Goal: Transaction & Acquisition: Purchase product/service

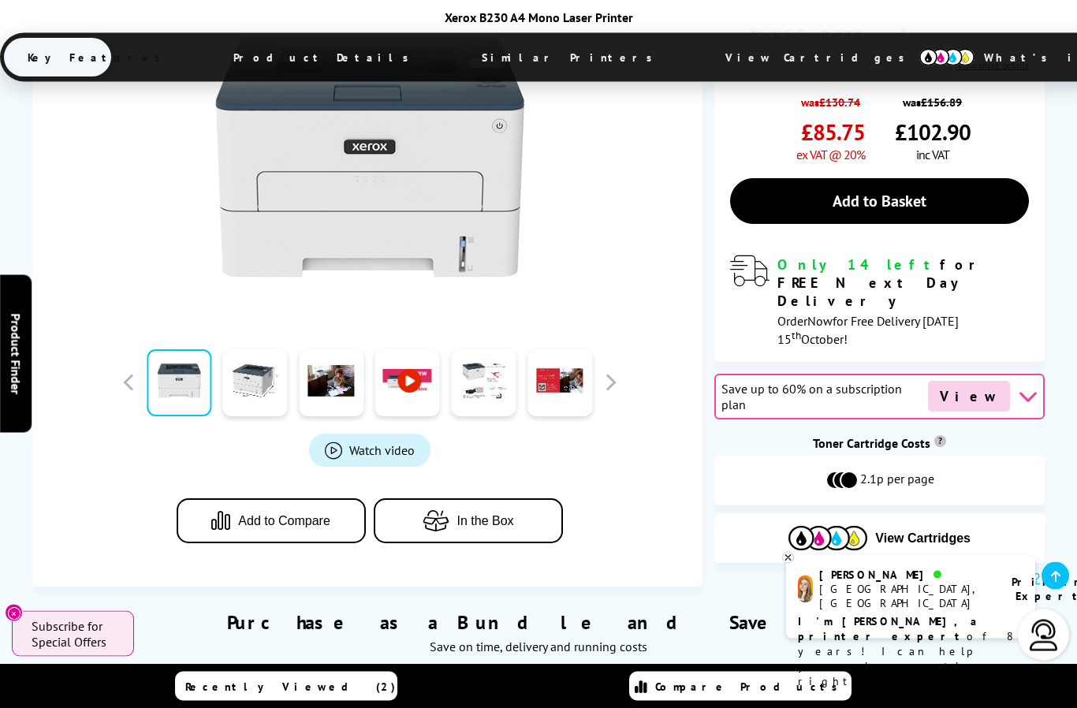
scroll to position [566, 0]
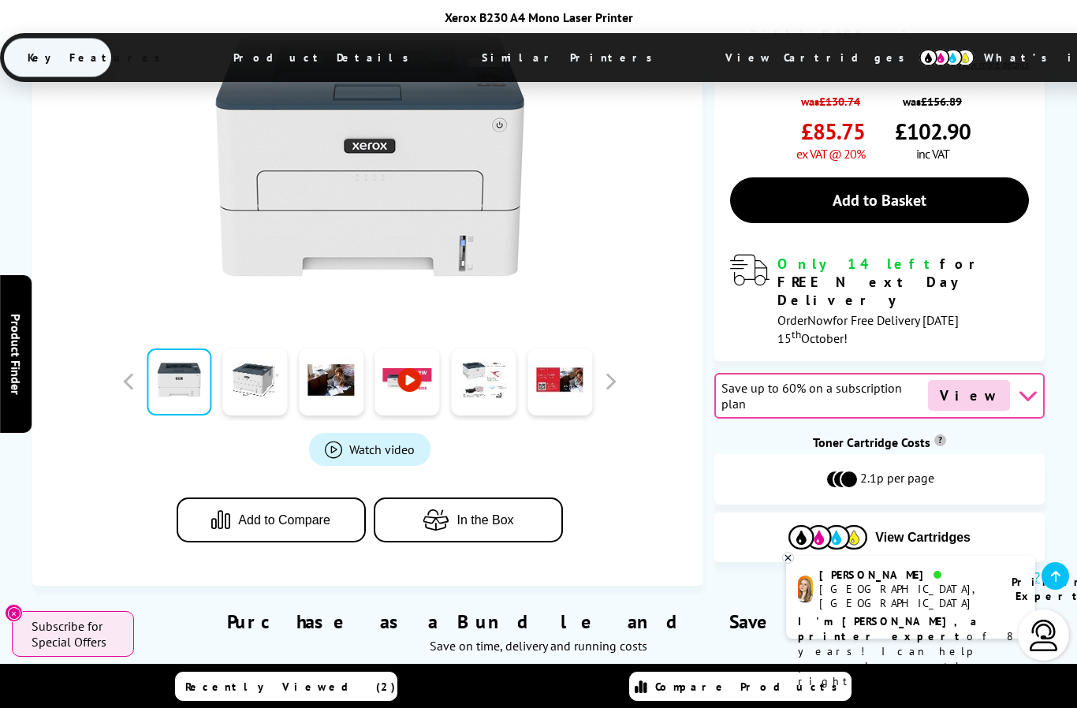
click at [975, 380] on span "View" at bounding box center [969, 395] width 82 height 31
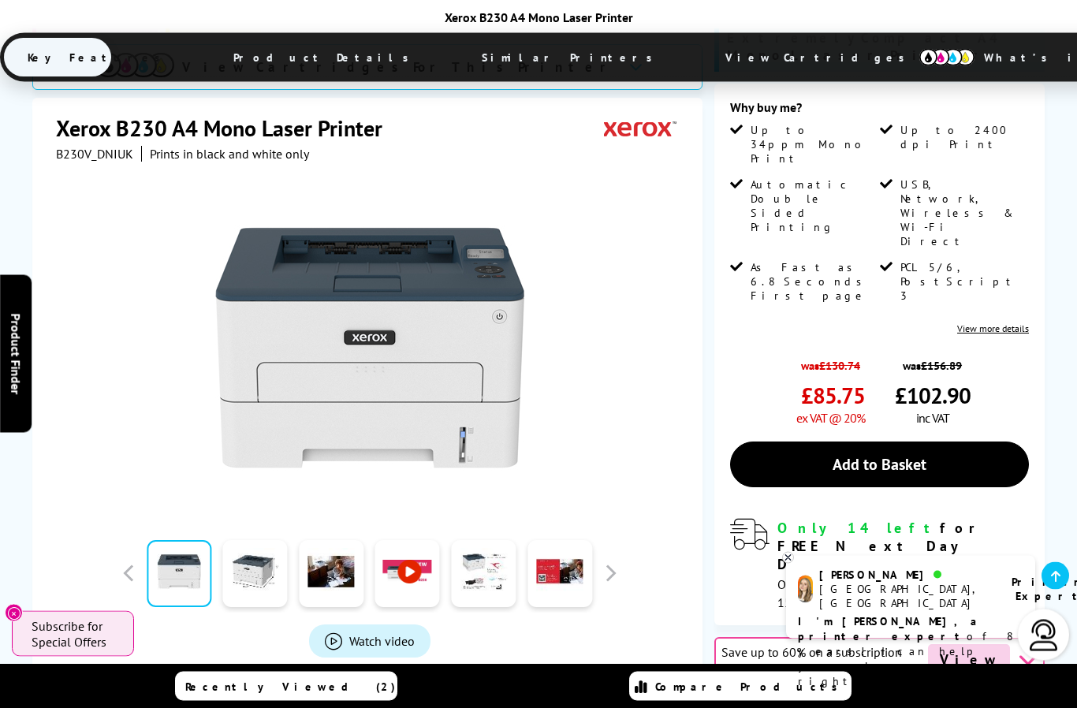
scroll to position [289, 0]
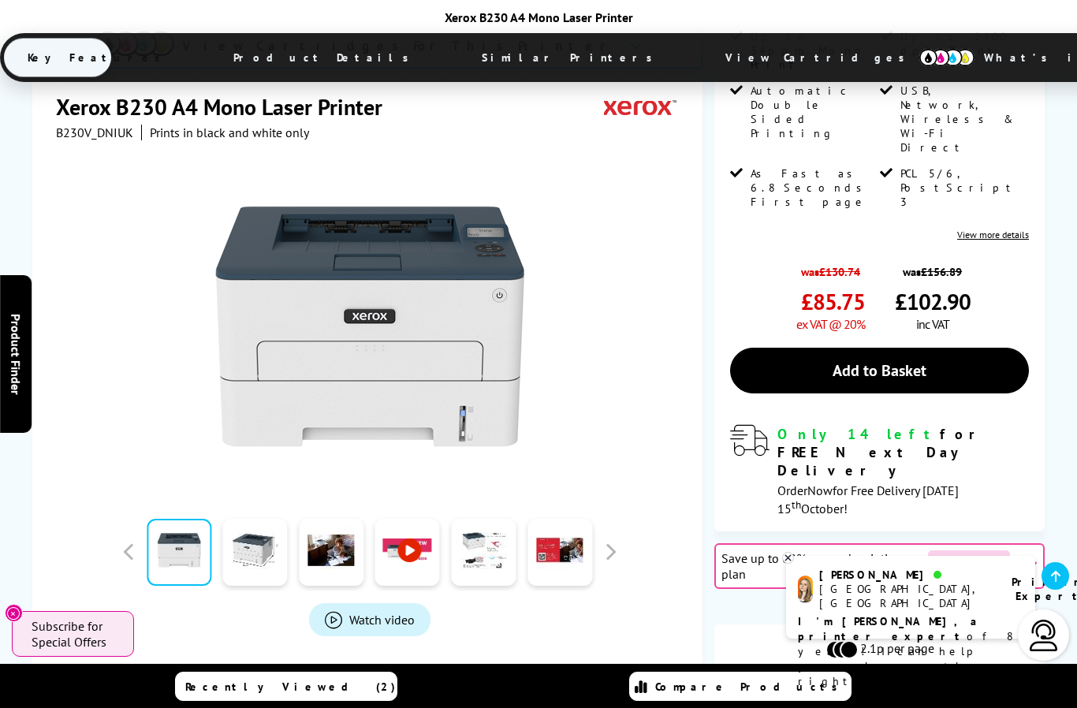
scroll to position [394, 0]
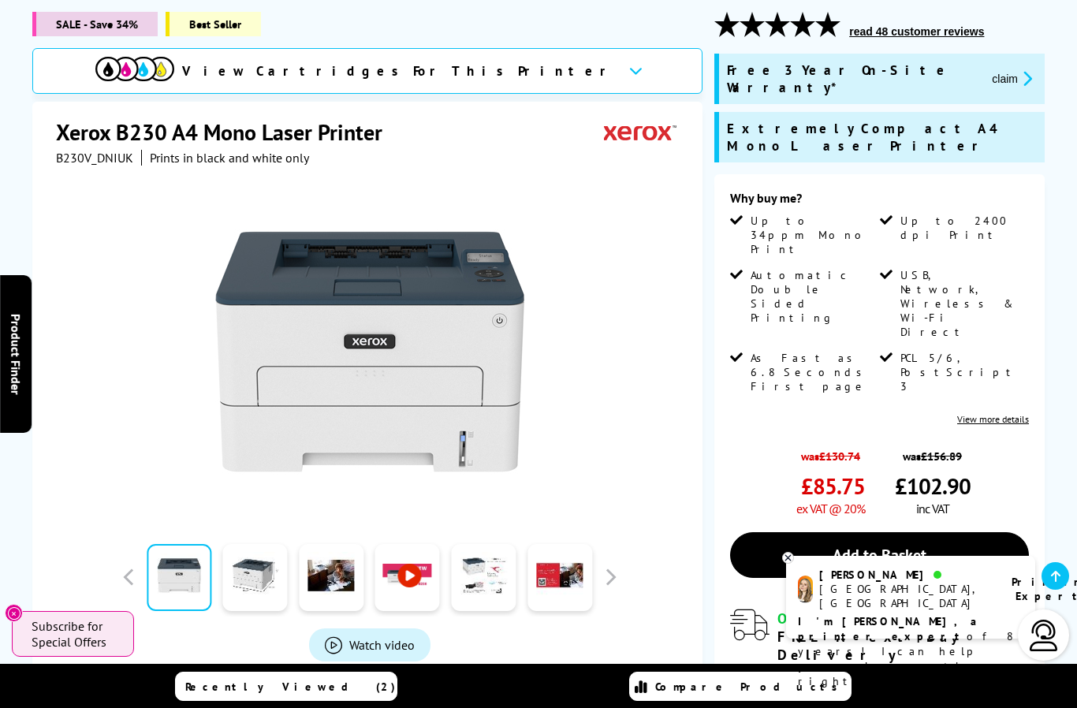
click at [756, 441] on div "was £130.74 £85.75 ex VAT @ 20%" at bounding box center [797, 479] width 134 height 76
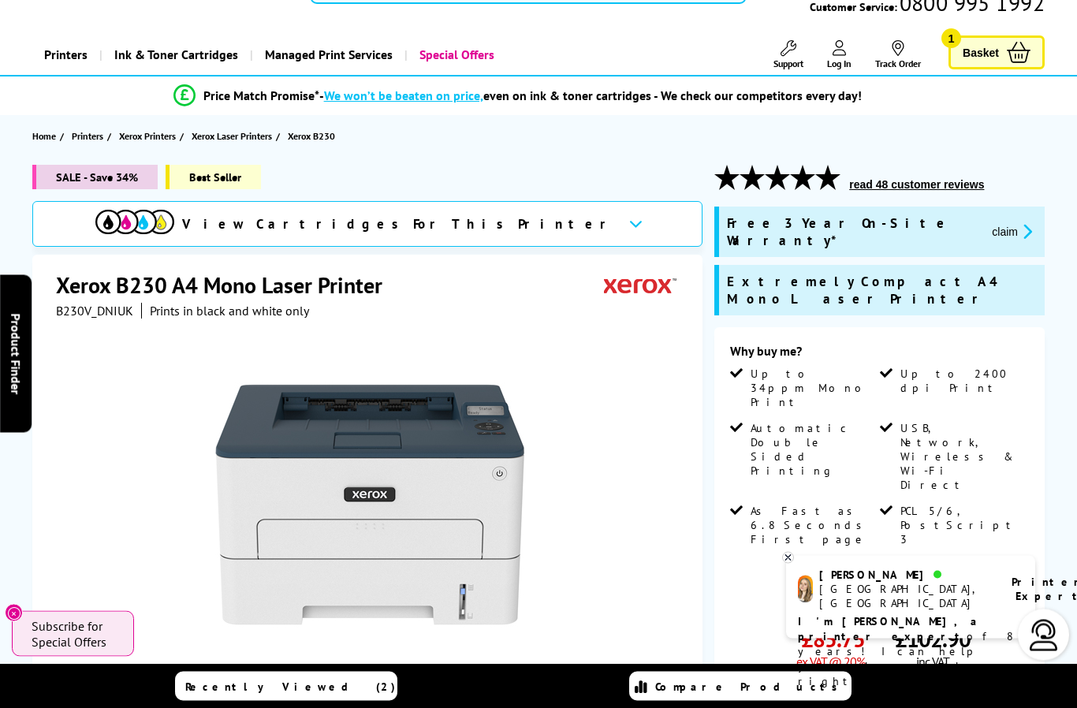
scroll to position [58, 0]
click at [839, 225] on span "Free 3 Year On-Site Warranty*" at bounding box center [853, 231] width 252 height 35
click at [848, 229] on span "Free 3 Year On-Site Warranty*" at bounding box center [853, 231] width 252 height 35
click at [879, 281] on div "Extremely Compact A4 Mono Laser Printer" at bounding box center [879, 290] width 330 height 50
click at [937, 183] on button "read 48 customer reviews" at bounding box center [916, 184] width 144 height 14
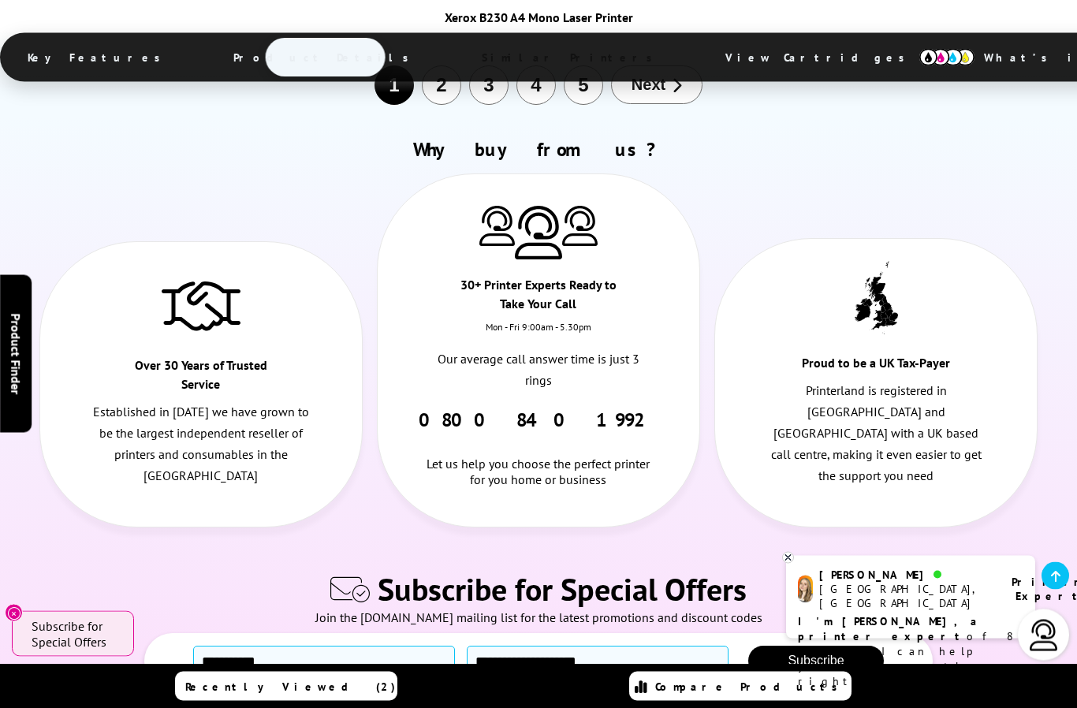
scroll to position [8883, 0]
click at [188, 646] on div "Subscribe" at bounding box center [538, 661] width 741 height 31
click at [195, 646] on input "text" at bounding box center [324, 661] width 262 height 31
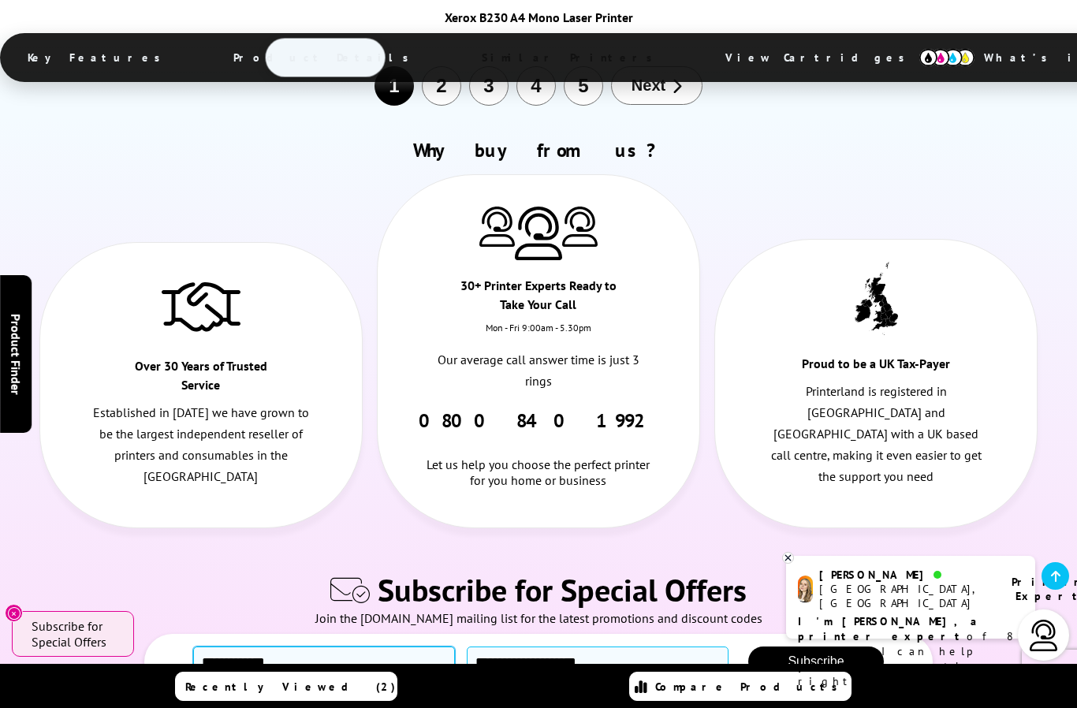
type input "**********"
click at [477, 646] on input "email" at bounding box center [598, 661] width 262 height 31
type input "**********"
click at [852, 646] on button "Subscribe" at bounding box center [815, 661] width 135 height 30
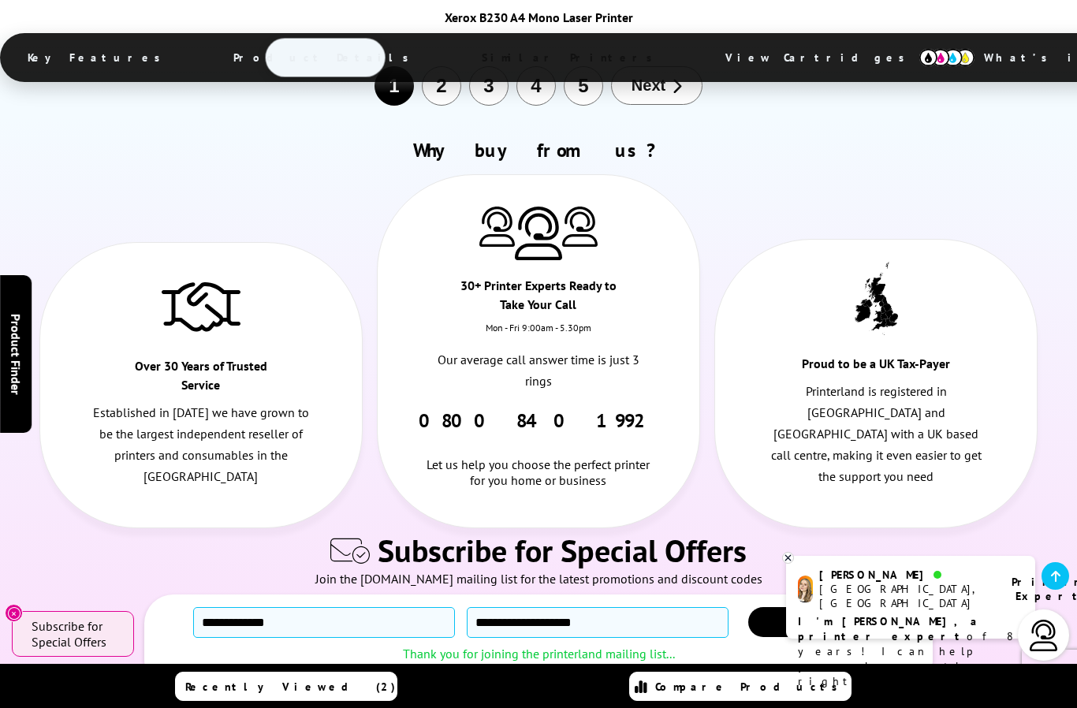
scroll to position [8883, 0]
click at [834, 614] on span "Subscribe" at bounding box center [815, 620] width 56 height 13
click at [821, 614] on span "Subscribe" at bounding box center [815, 620] width 56 height 13
click at [813, 614] on span "Subscribe" at bounding box center [815, 620] width 56 height 13
click at [835, 606] on button "Subscribe" at bounding box center [815, 621] width 135 height 30
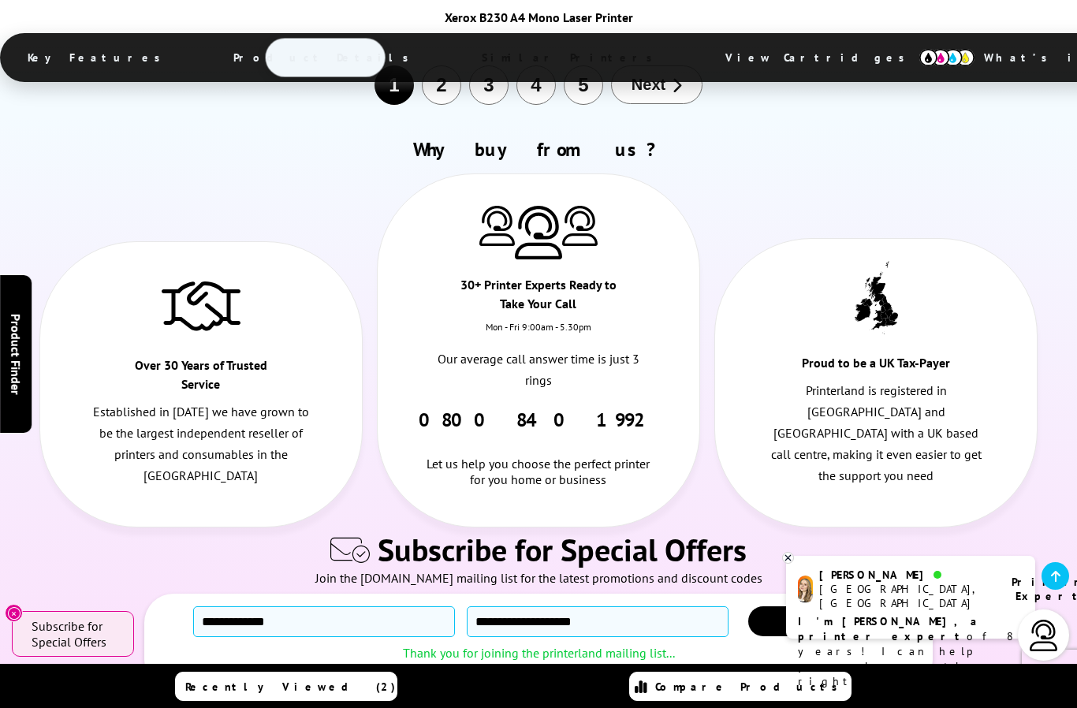
click at [840, 594] on div "**********" at bounding box center [538, 641] width 788 height 95
click at [835, 606] on button "Subscribe" at bounding box center [815, 621] width 135 height 30
click at [837, 606] on button "Subscribe" at bounding box center [815, 621] width 135 height 30
click at [833, 606] on button "Subscribe" at bounding box center [815, 621] width 135 height 30
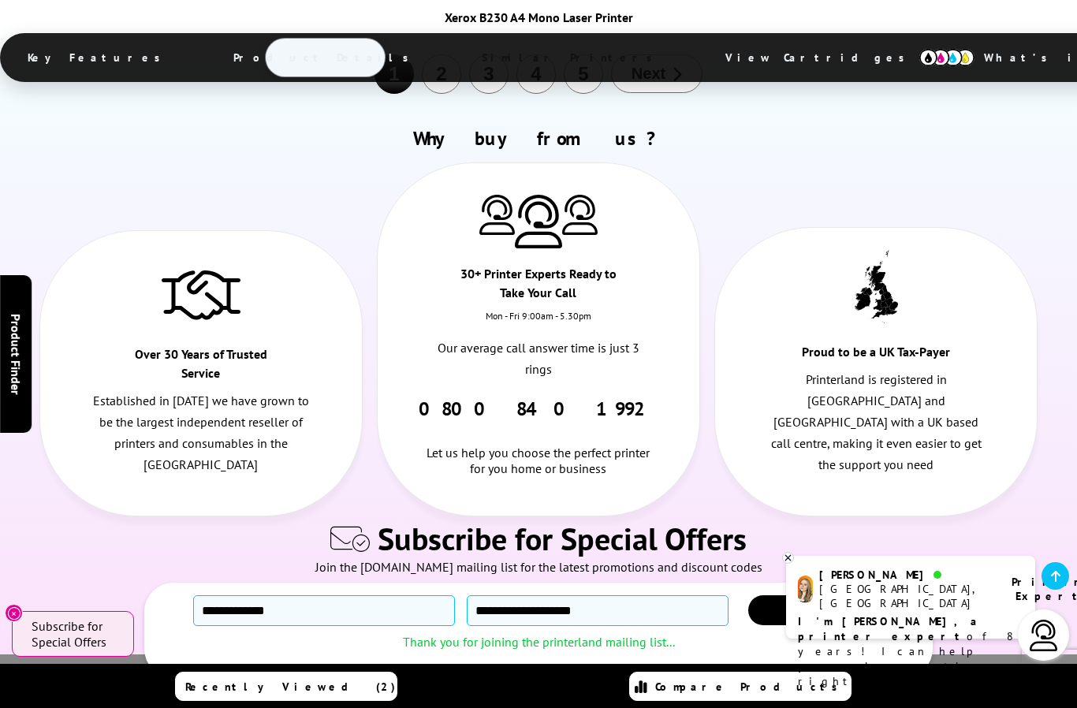
scroll to position [8959, 0]
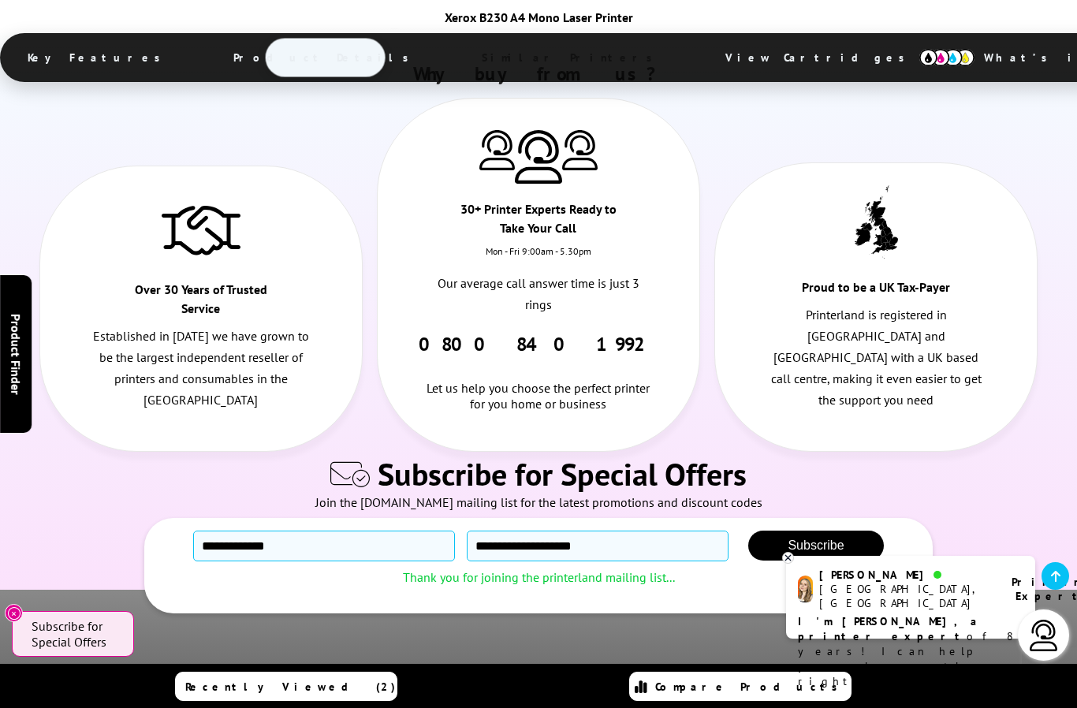
click at [75, 649] on span "Subscribe for Special Offers" at bounding box center [75, 634] width 87 height 32
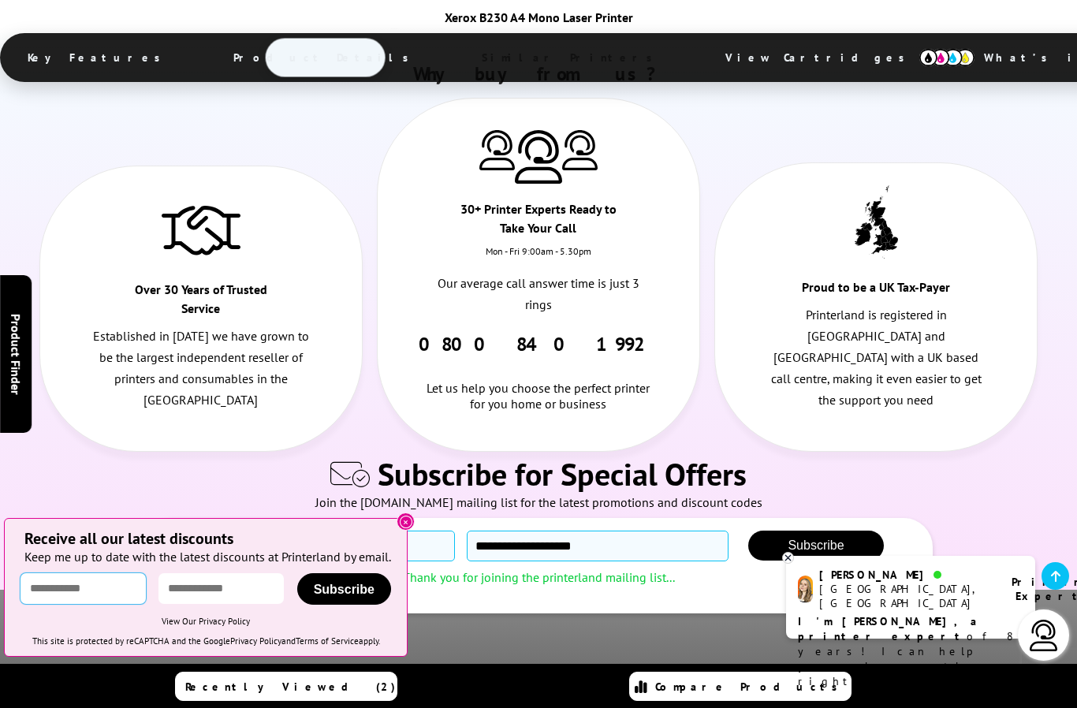
click at [49, 604] on input "text" at bounding box center [82, 588] width 125 height 31
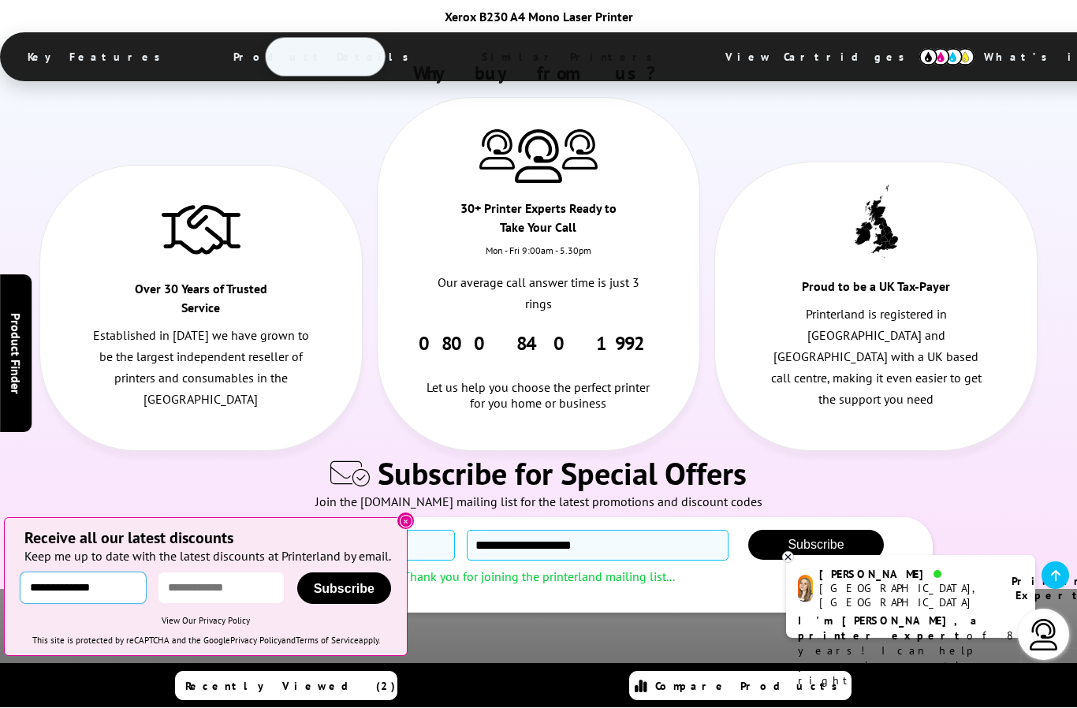
scroll to position [8956, 0]
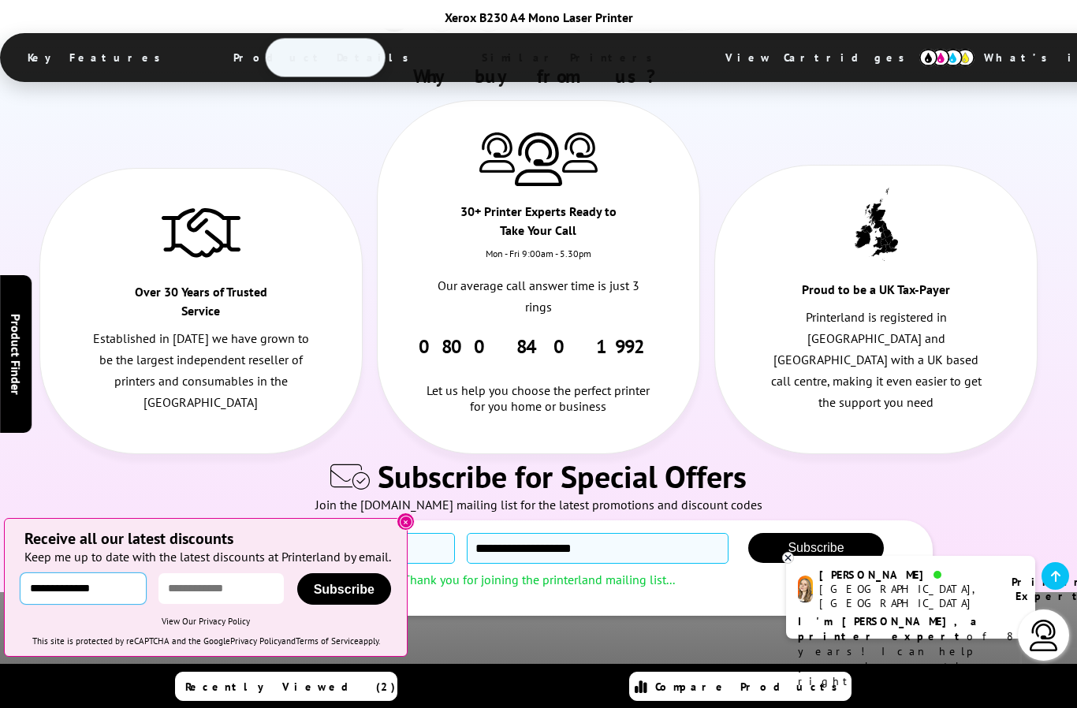
type input "**********"
click at [180, 604] on input "email" at bounding box center [220, 588] width 125 height 31
type input "**********"
click at [336, 596] on span "Subscribe" at bounding box center [344, 588] width 61 height 13
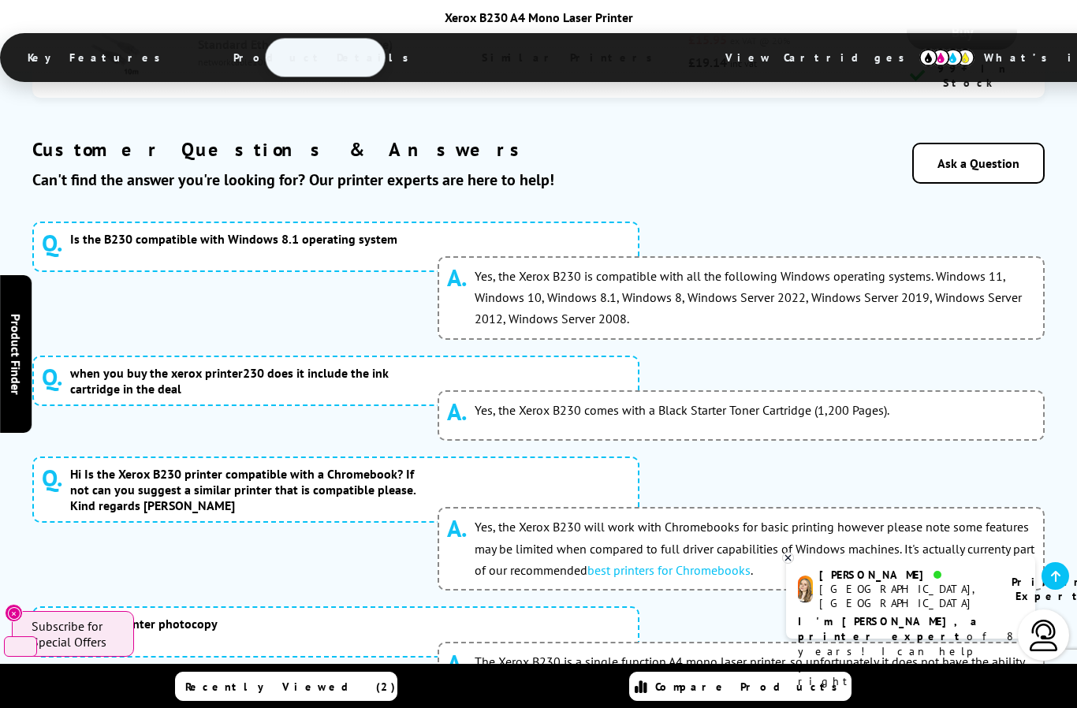
scroll to position [6775, 0]
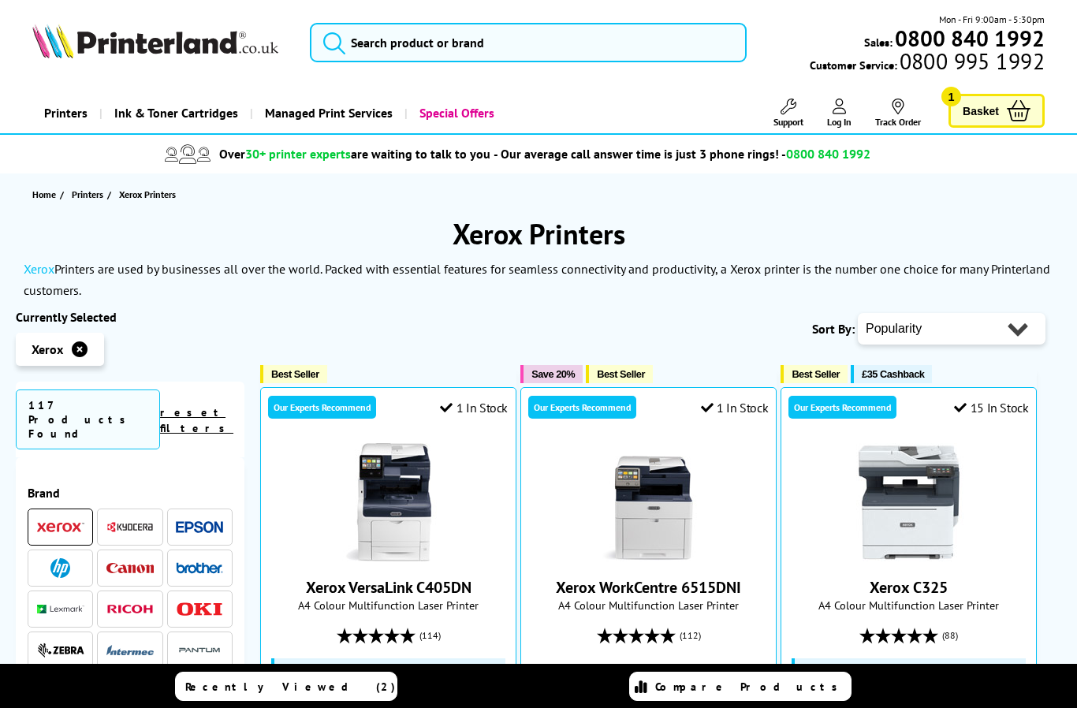
click at [316, 36] on button "submit" at bounding box center [330, 40] width 39 height 35
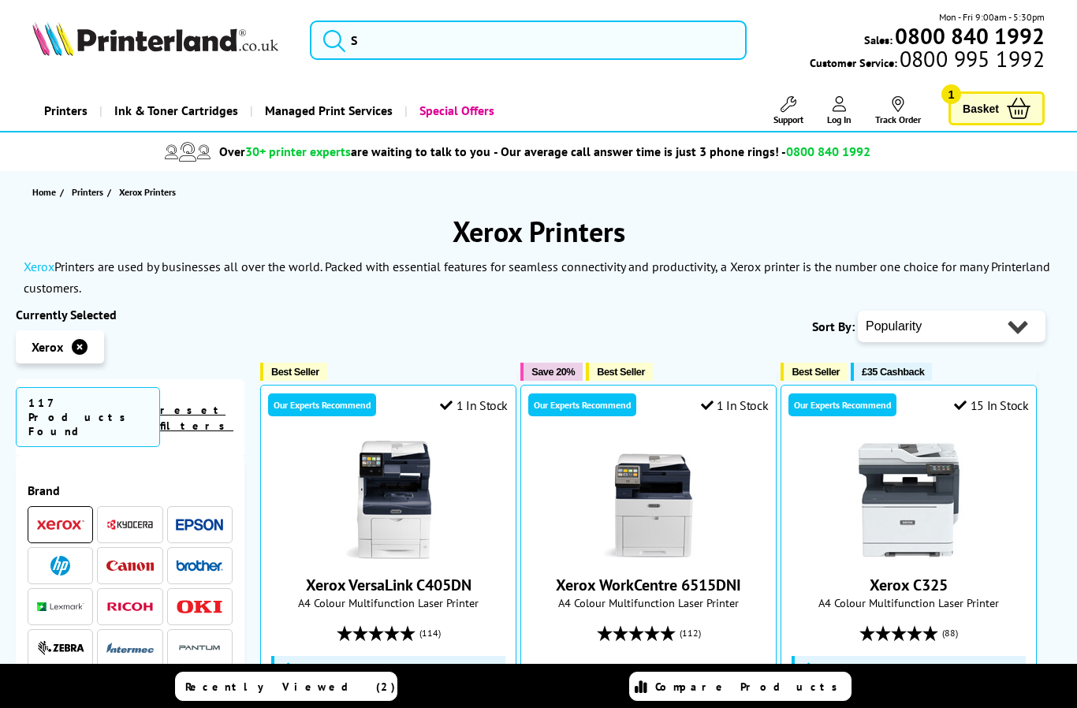
scroll to position [0, 0]
click at [281, 595] on span "A4 Colour Multifunction Laser Printer" at bounding box center [388, 602] width 239 height 15
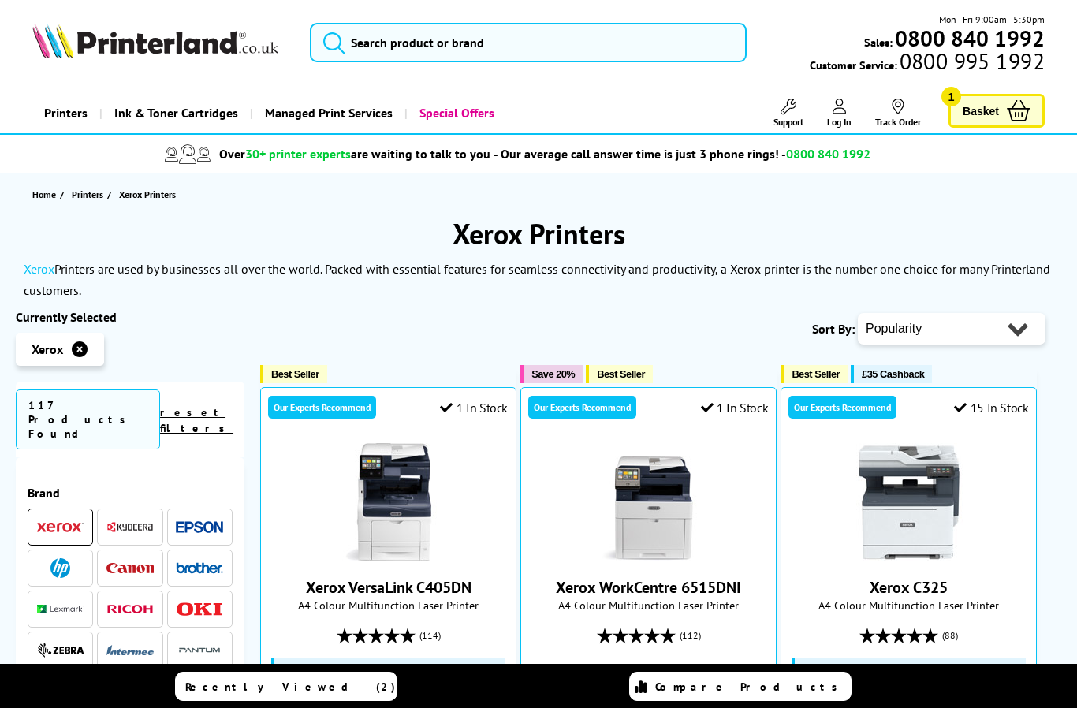
click at [530, 365] on button "Save 20%" at bounding box center [551, 374] width 62 height 18
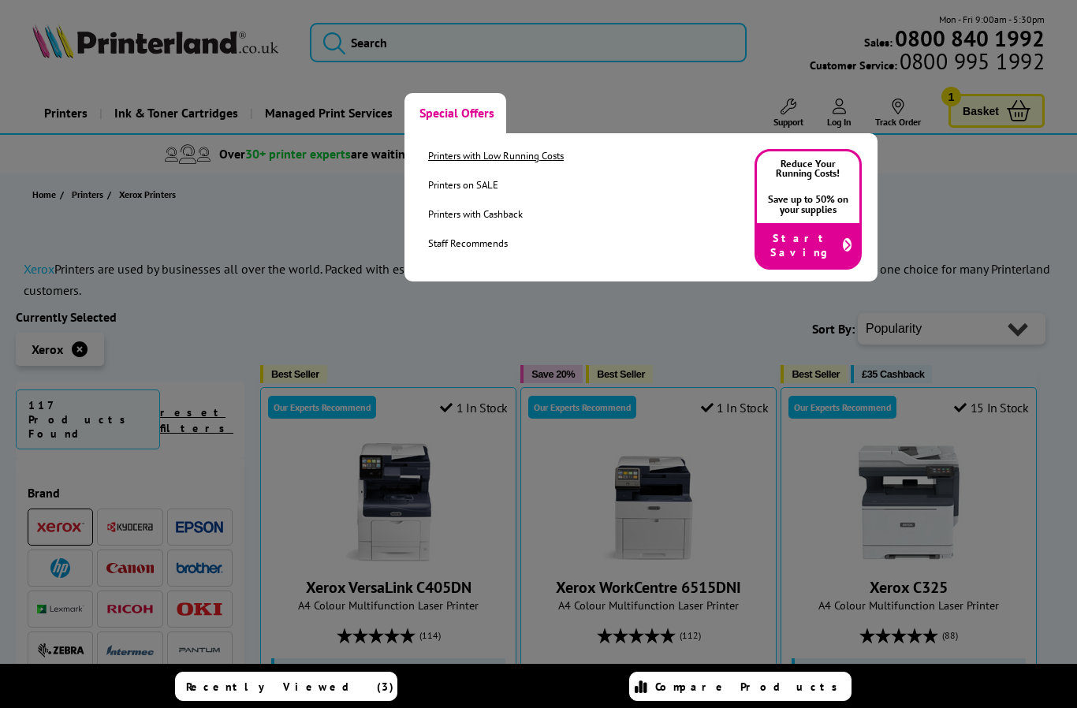
click at [463, 153] on link "Printers with Low Running Costs" at bounding box center [496, 155] width 136 height 13
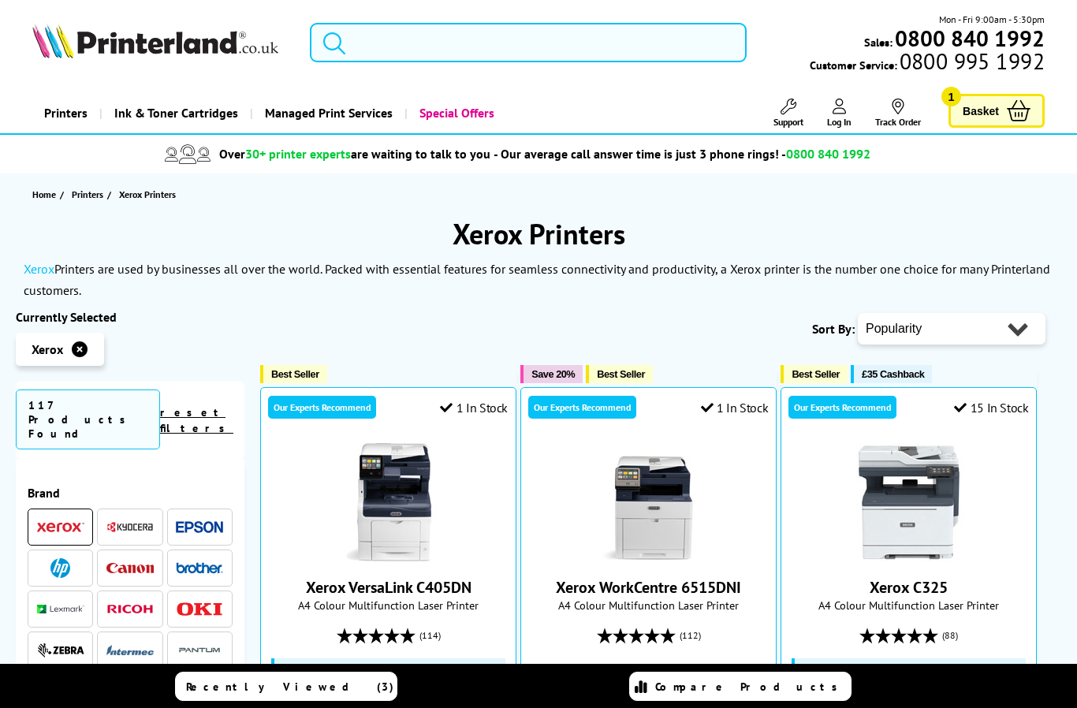
click at [358, 58] on input "search" at bounding box center [528, 42] width 437 height 39
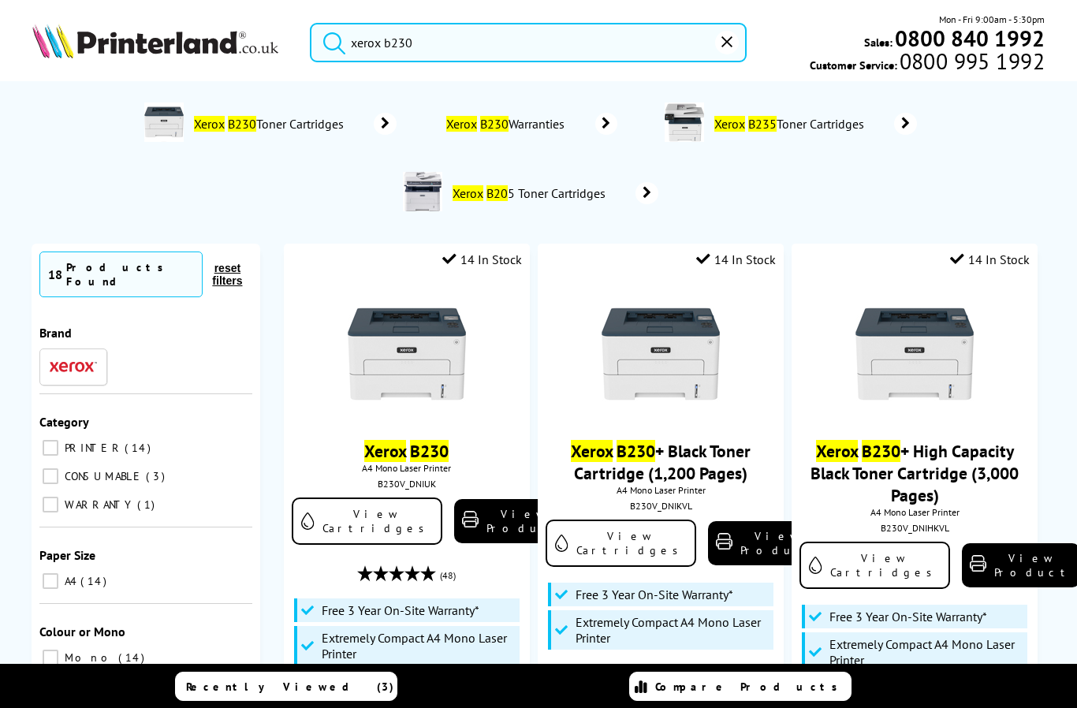
type input "xerox b230"
click at [330, 39] on button "submit" at bounding box center [330, 40] width 39 height 35
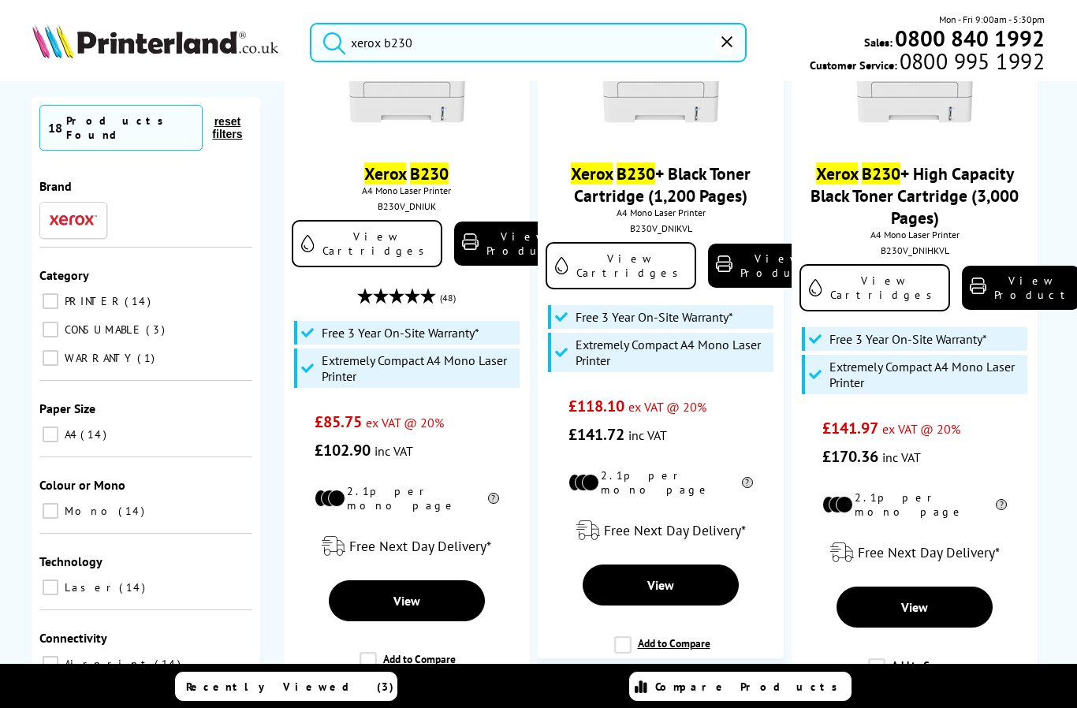
scroll to position [282, 0]
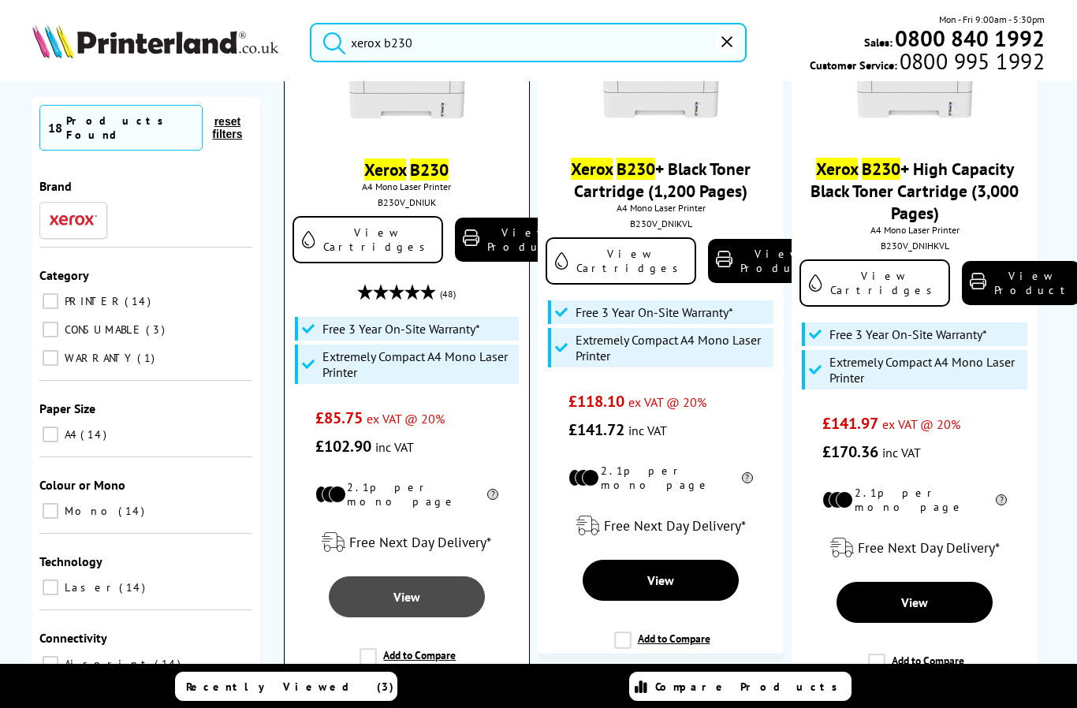
click at [372, 597] on link "View" at bounding box center [406, 596] width 155 height 41
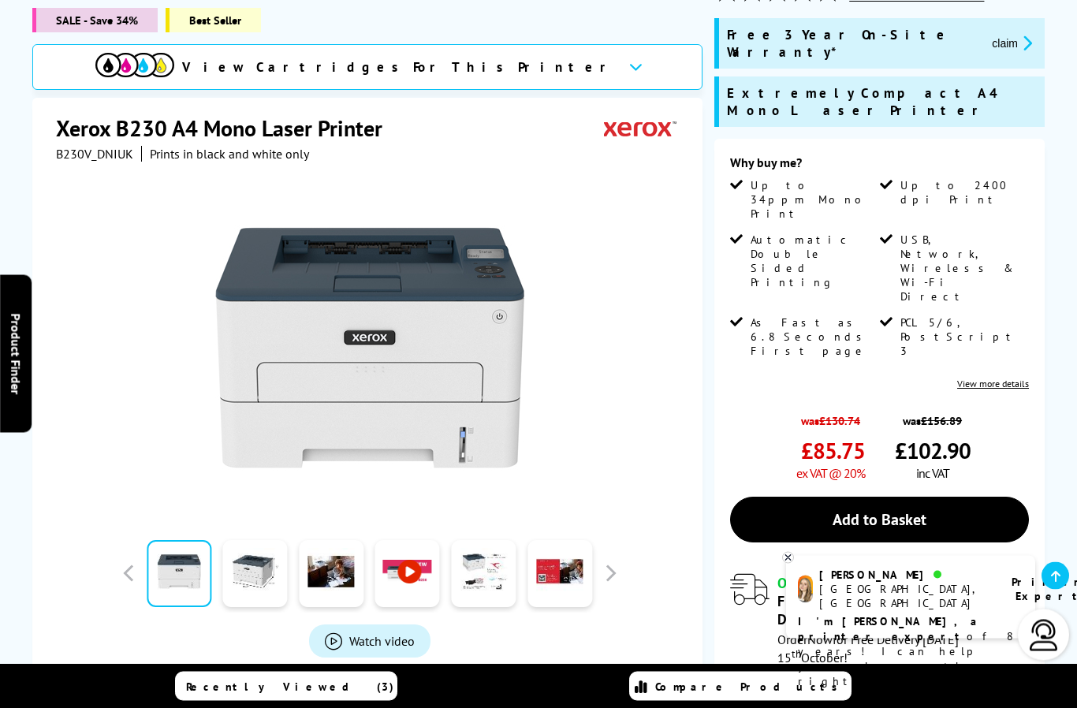
scroll to position [242, 0]
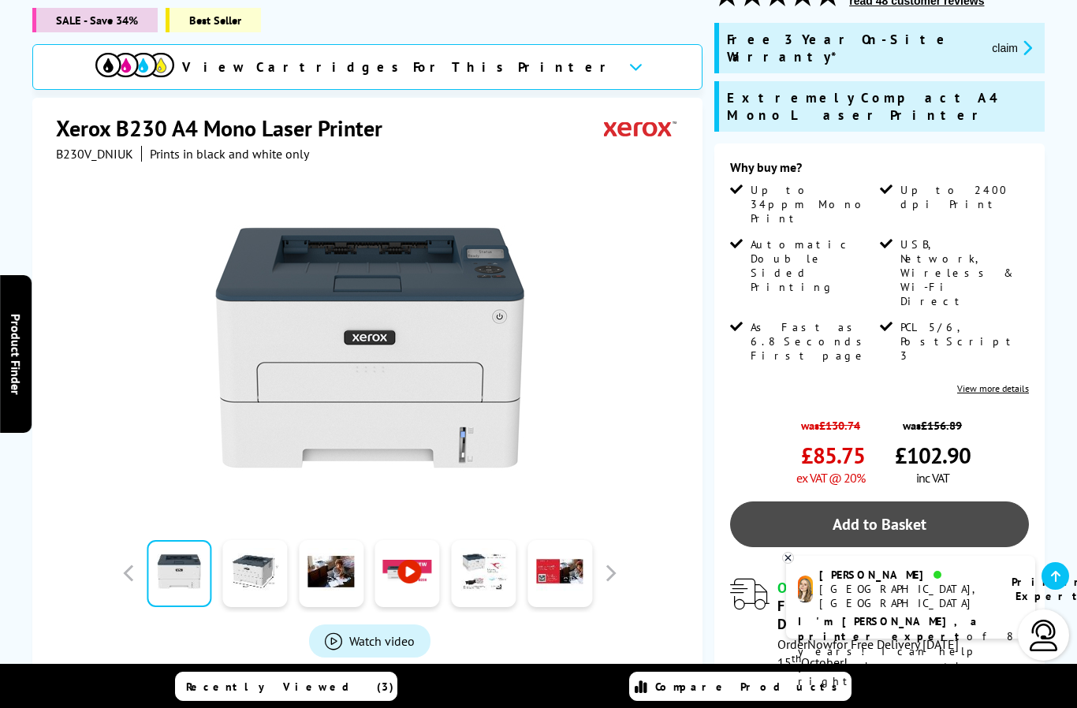
click at [897, 501] on link "Add to Basket" at bounding box center [879, 524] width 299 height 46
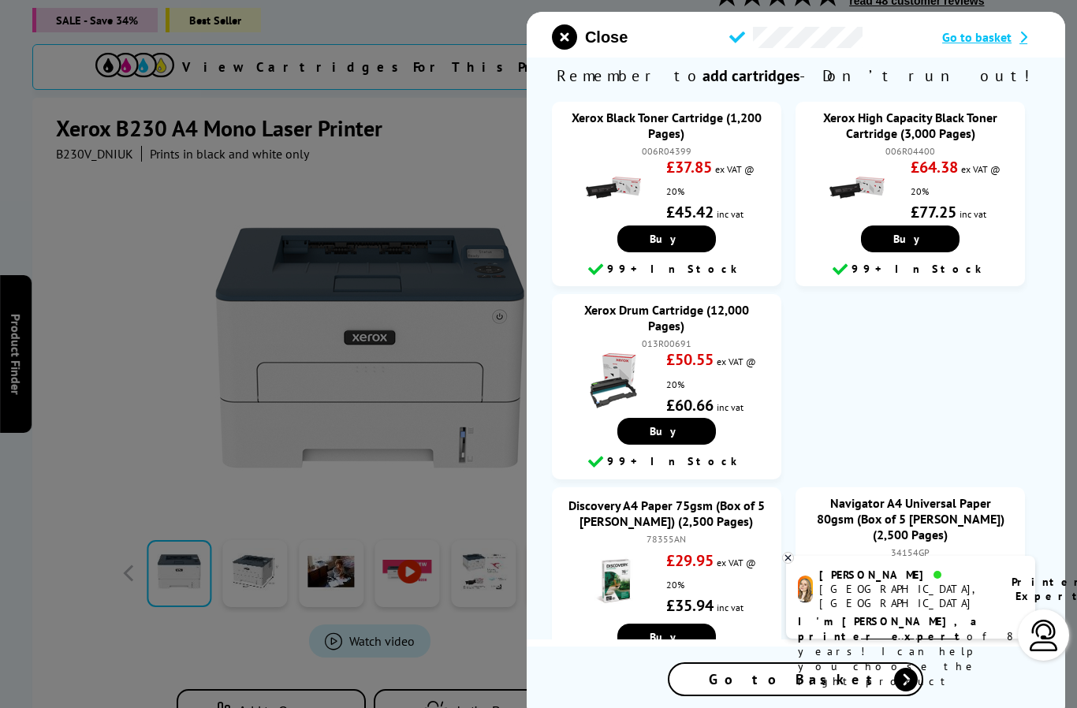
click at [984, 38] on span "Go to basket" at bounding box center [976, 37] width 69 height 16
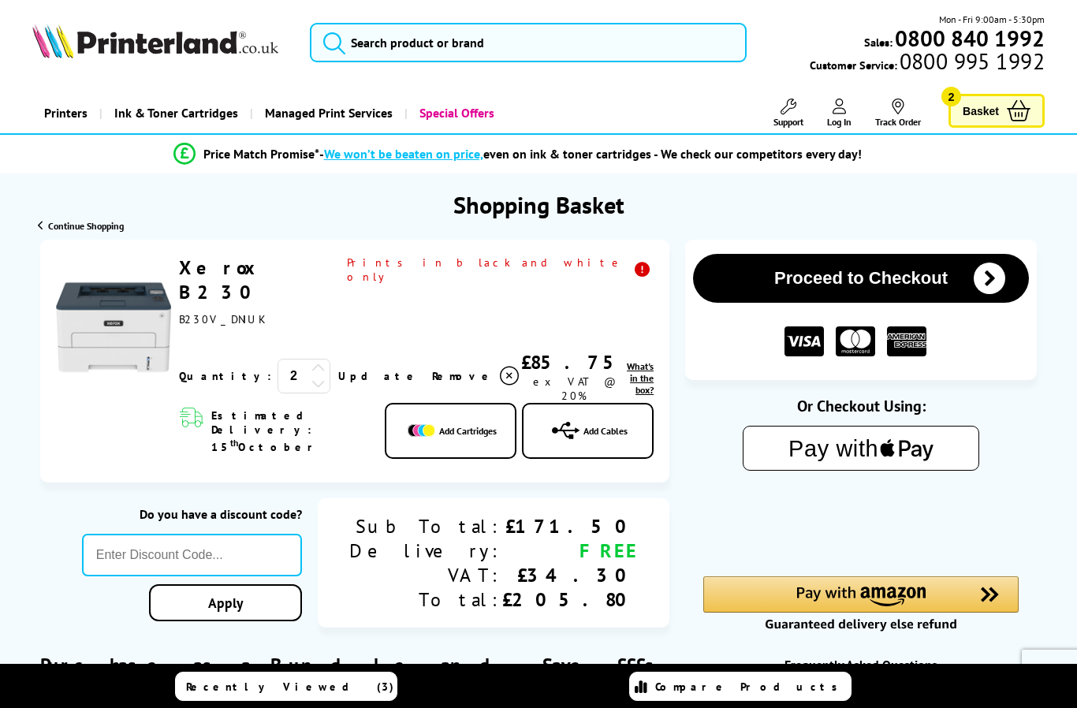
click at [311, 376] on icon at bounding box center [318, 383] width 14 height 14
click at [262, 422] on div "Xerox B230 2" at bounding box center [354, 362] width 629 height 244
click at [311, 376] on icon at bounding box center [318, 383] width 14 height 14
click at [281, 359] on input "2" at bounding box center [303, 376] width 53 height 35
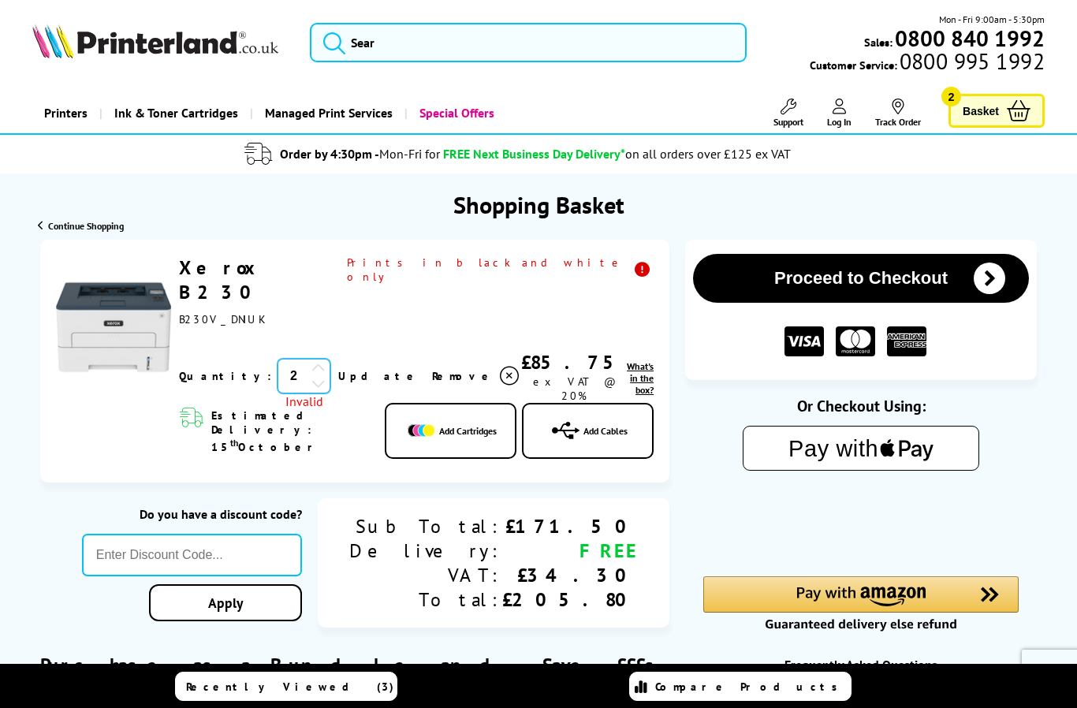
type input "0"
type input "1"
click button "Proceed to Checkout" at bounding box center [0, 0] width 0 height 0
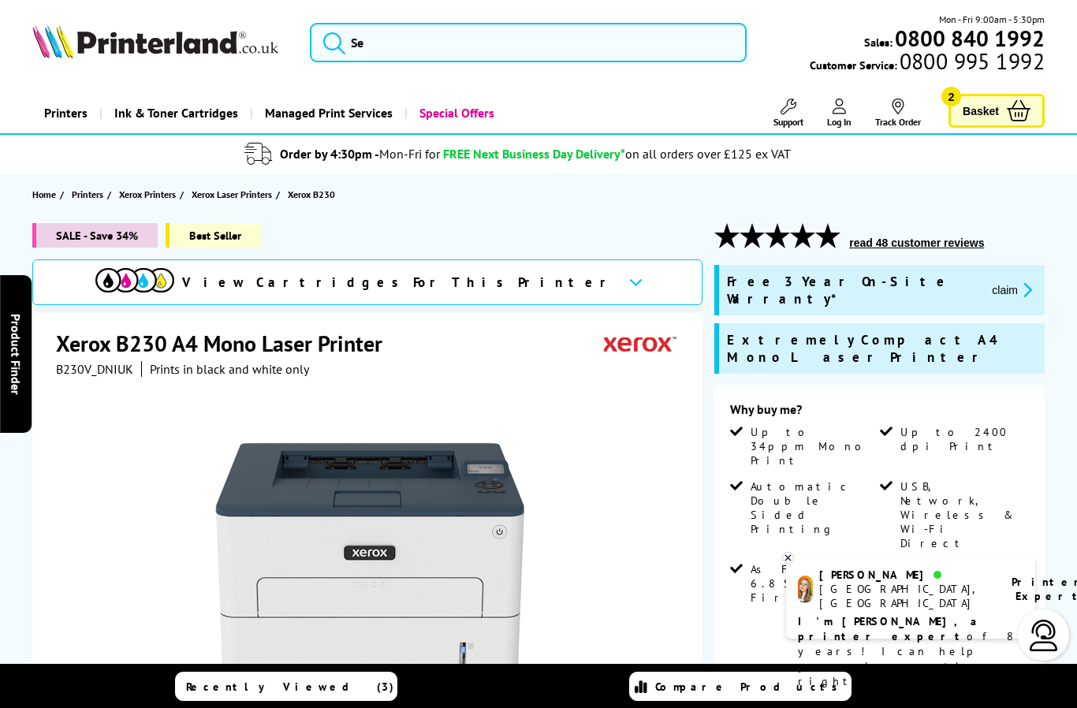
click at [994, 110] on span "Basket" at bounding box center [980, 110] width 36 height 21
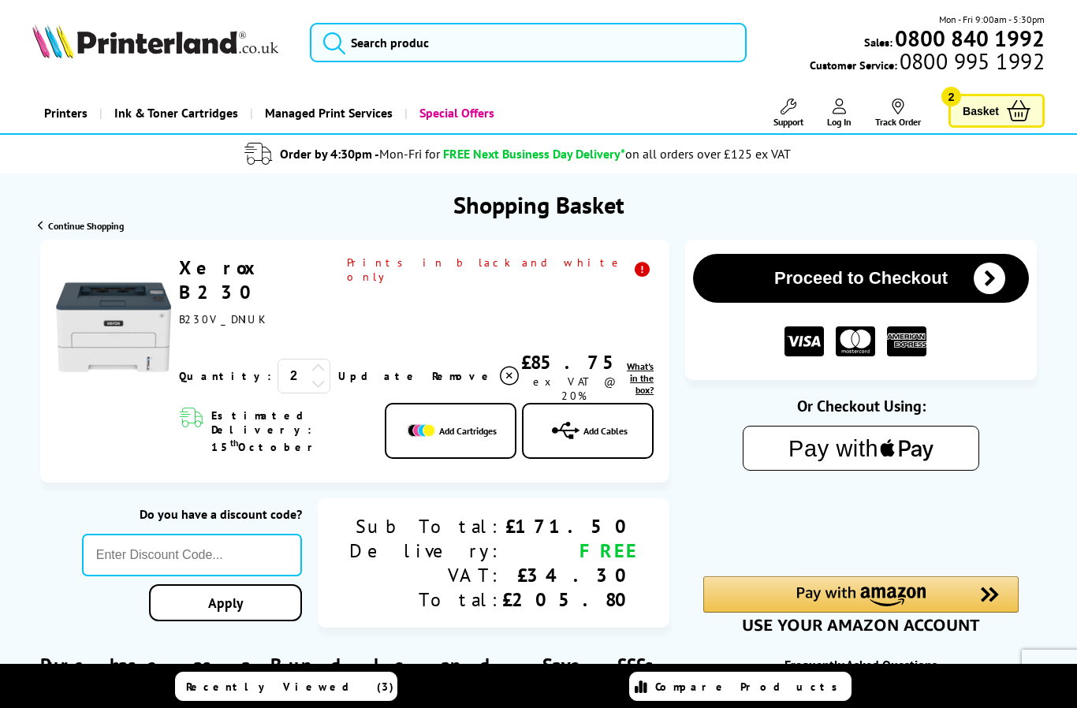
click at [432, 369] on span "Remove" at bounding box center [463, 376] width 62 height 14
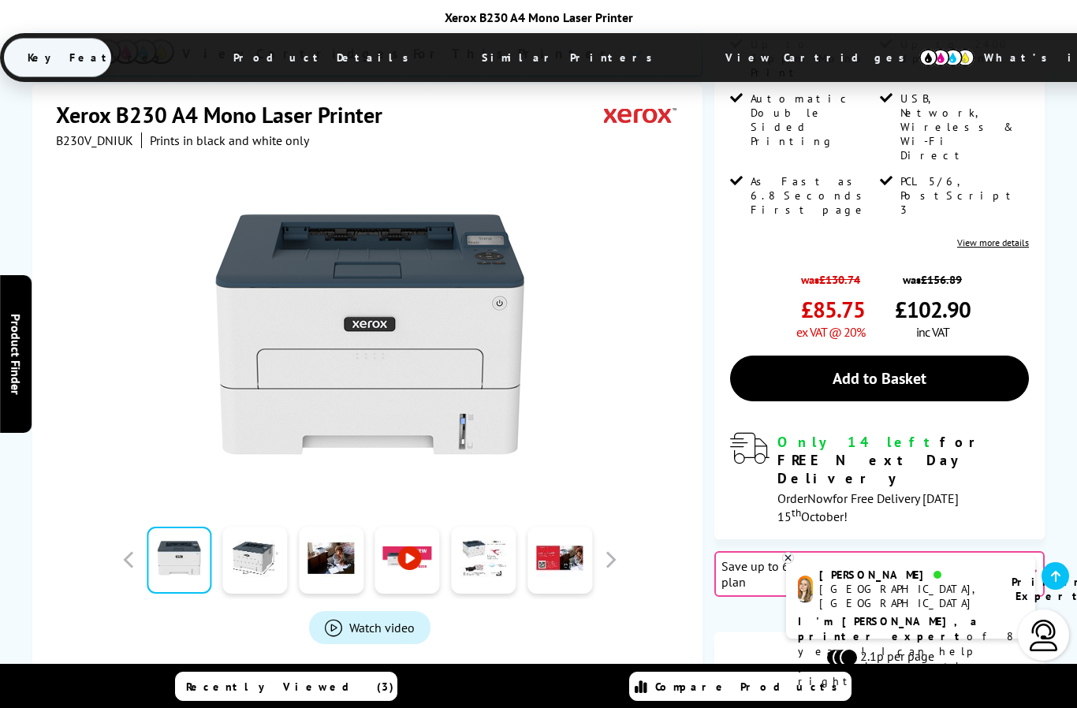
scroll to position [367, 0]
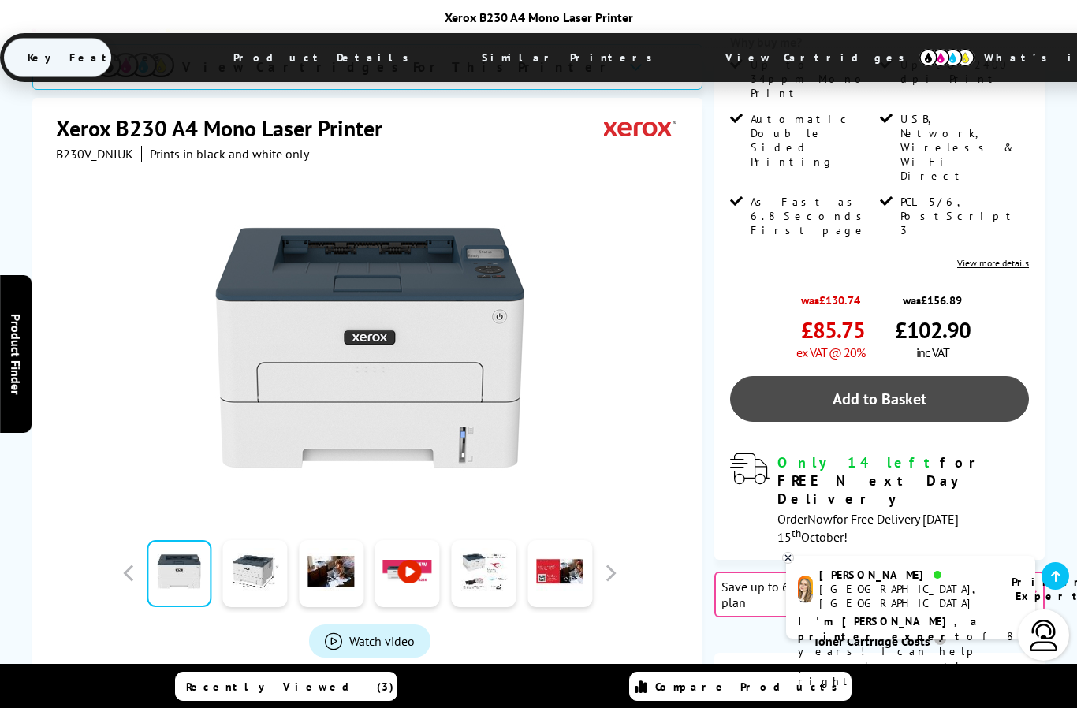
click at [823, 376] on link "Add to Basket" at bounding box center [879, 399] width 299 height 46
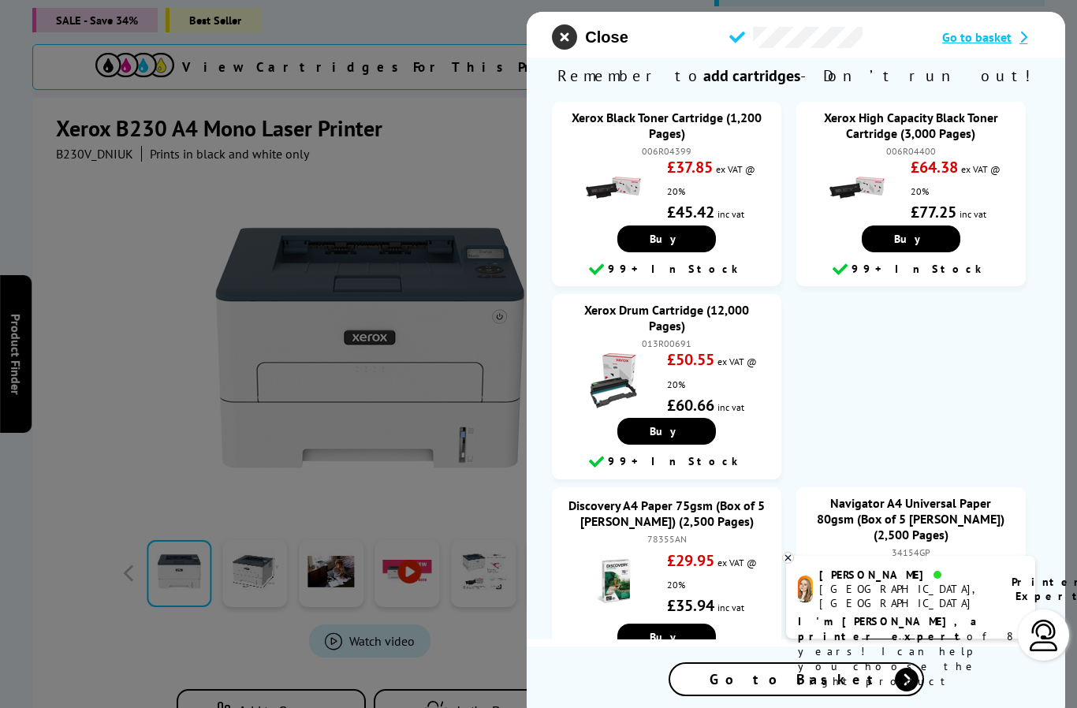
click at [562, 47] on icon "close modal" at bounding box center [564, 36] width 25 height 25
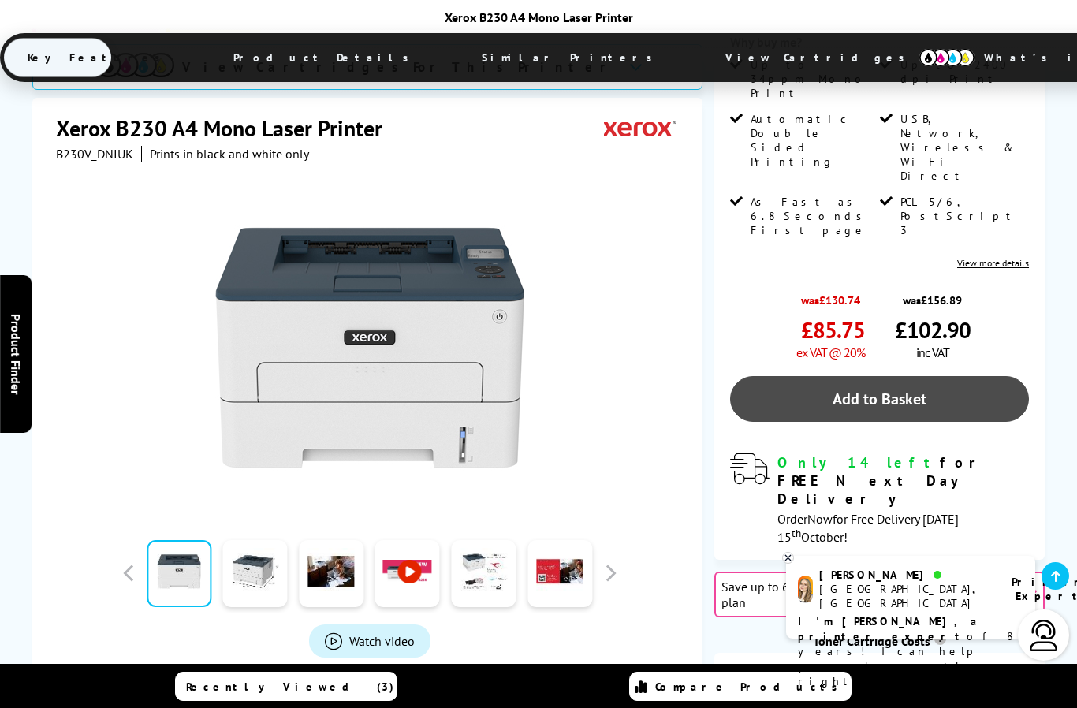
click at [861, 376] on link "Add to Basket" at bounding box center [879, 399] width 299 height 46
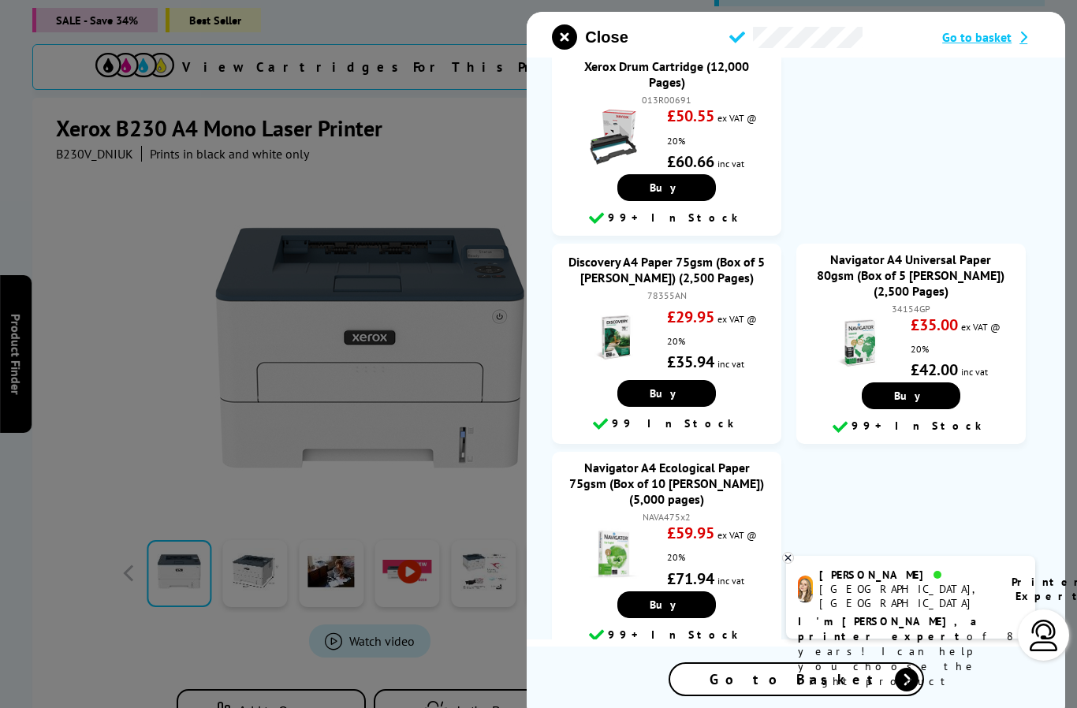
scroll to position [238, 0]
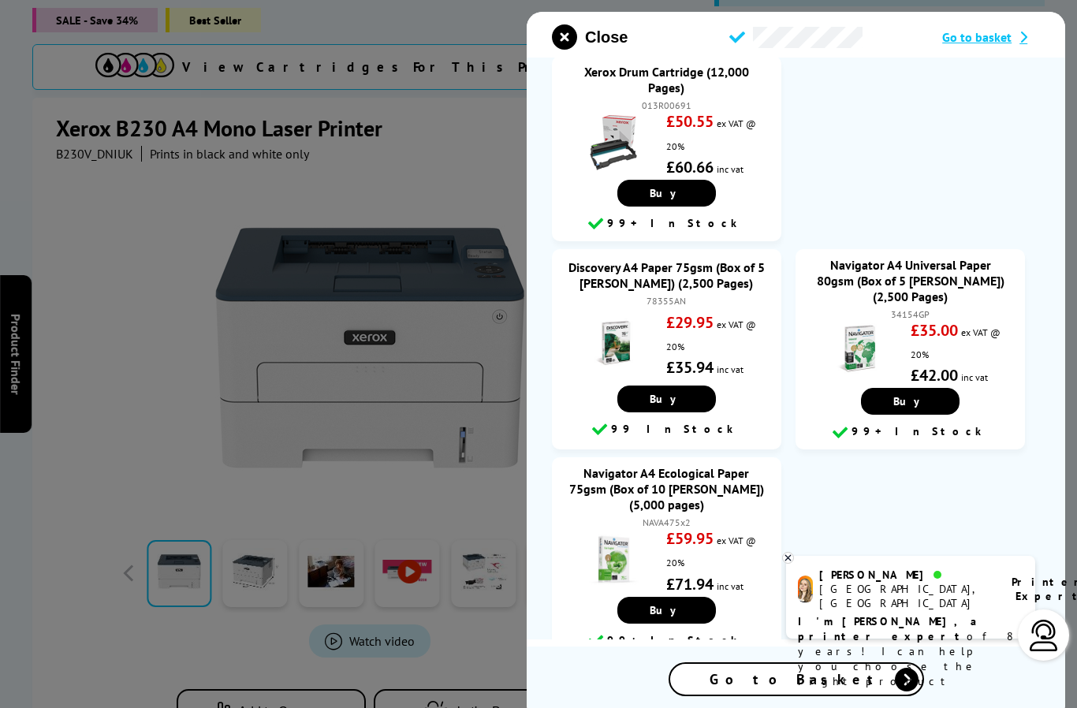
click at [771, 688] on span "Go to Basket" at bounding box center [795, 679] width 173 height 18
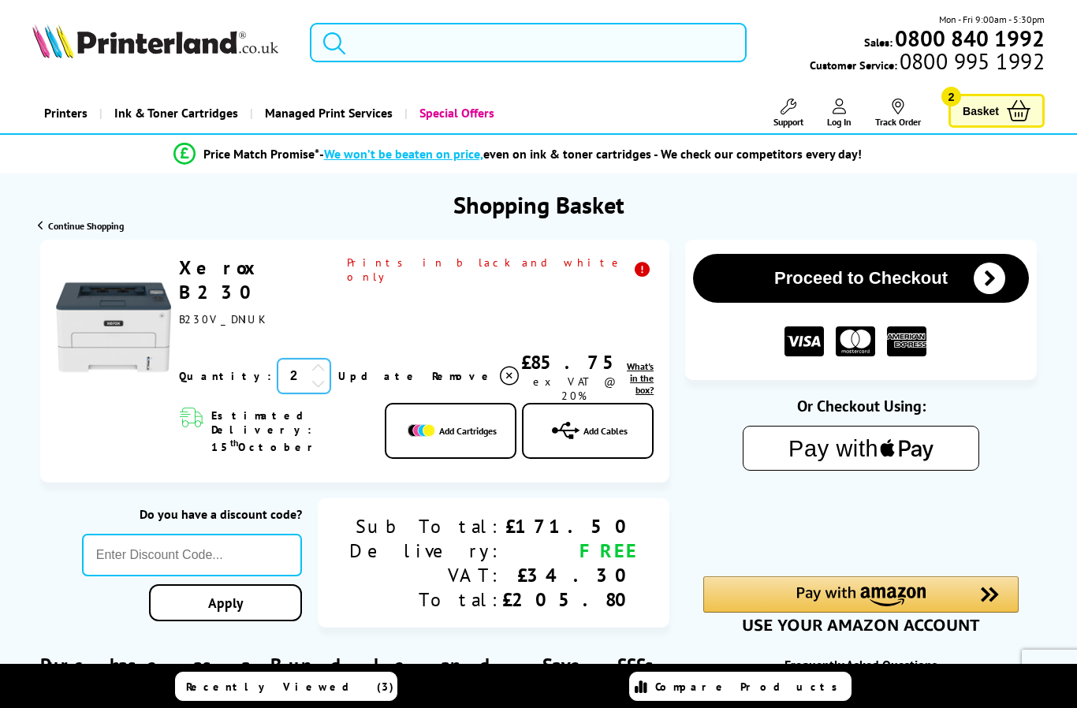
click at [277, 359] on input "2" at bounding box center [303, 376] width 53 height 35
type input "1"
click at [338, 369] on link "Update" at bounding box center [378, 376] width 81 height 14
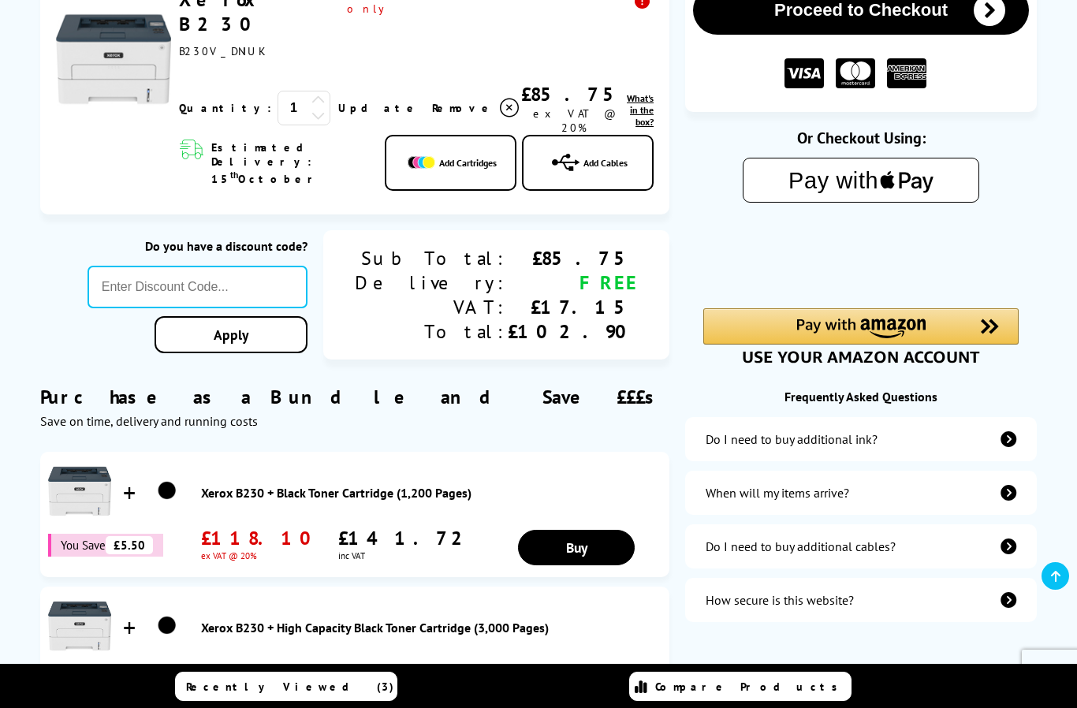
scroll to position [269, 0]
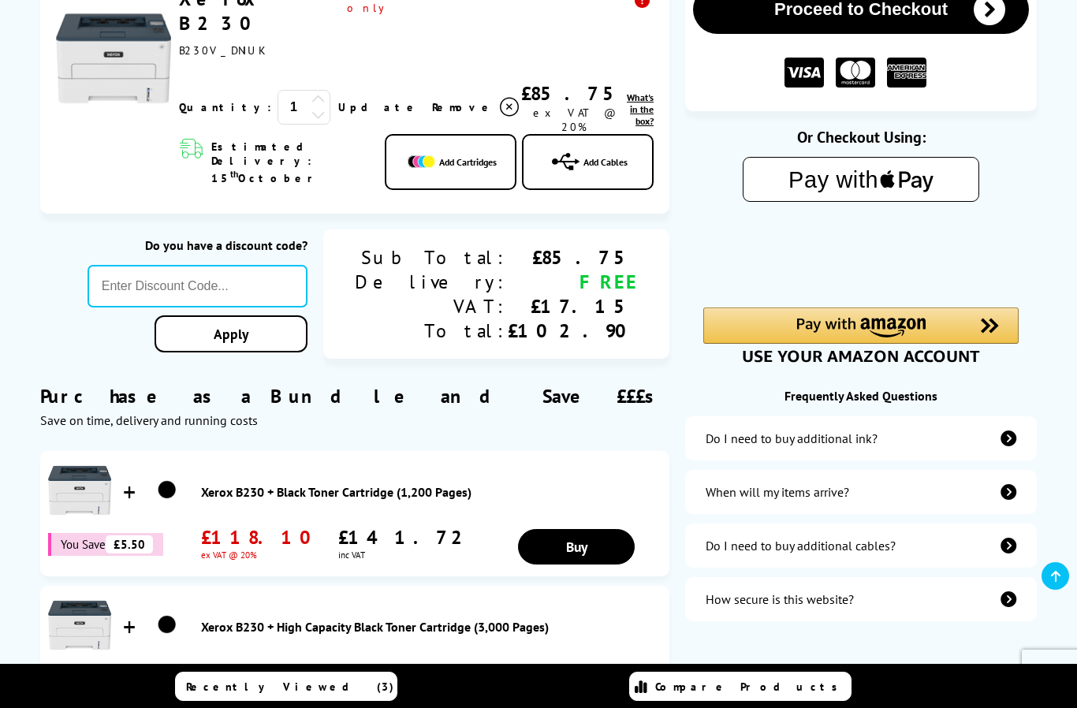
click at [627, 92] on span "What's in the box?" at bounding box center [640, 108] width 27 height 35
click at [627, 91] on span "What's in the box?" at bounding box center [640, 108] width 27 height 35
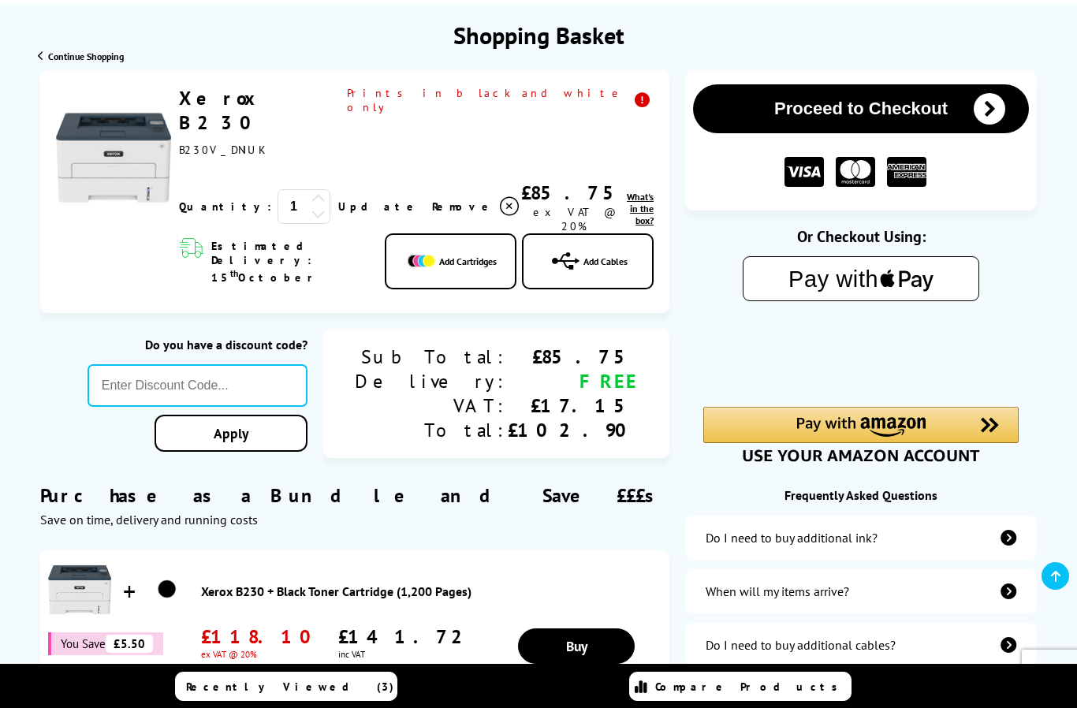
scroll to position [131, 0]
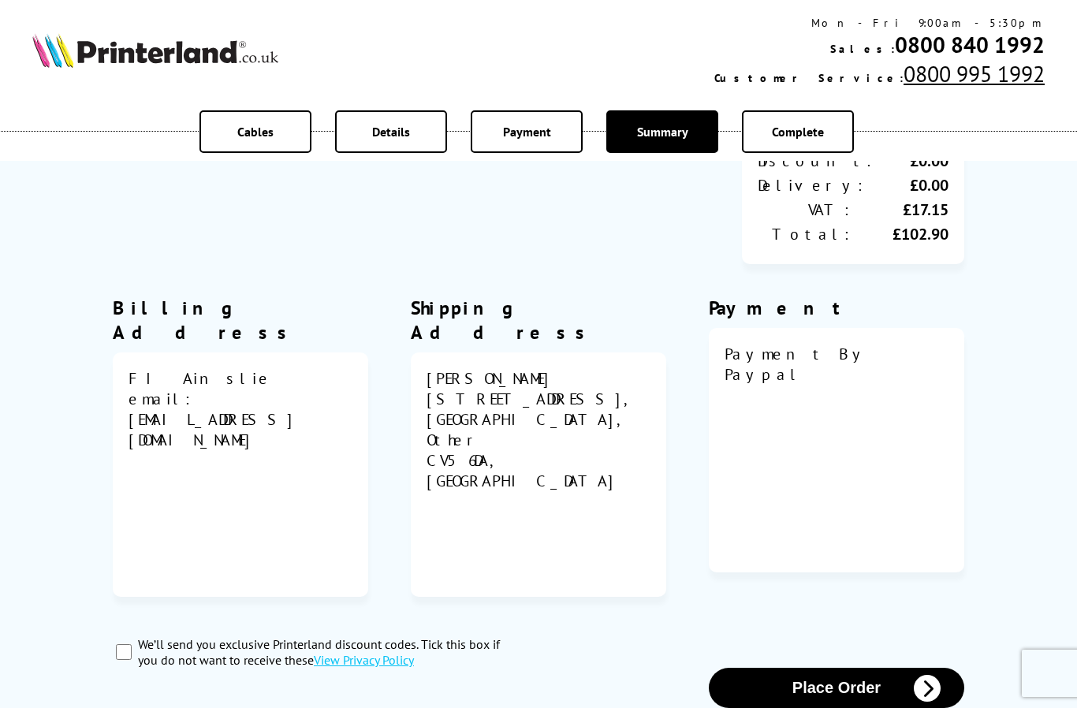
scroll to position [471, 0]
click at [823, 668] on button "Place Order" at bounding box center [836, 688] width 255 height 40
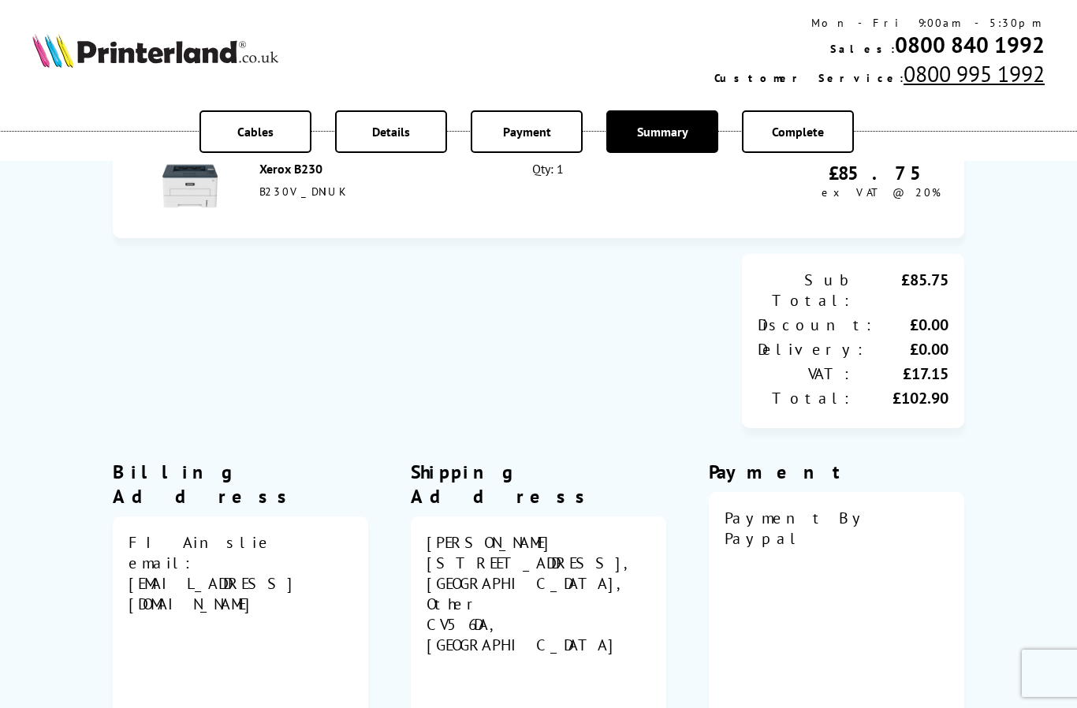
scroll to position [74, 0]
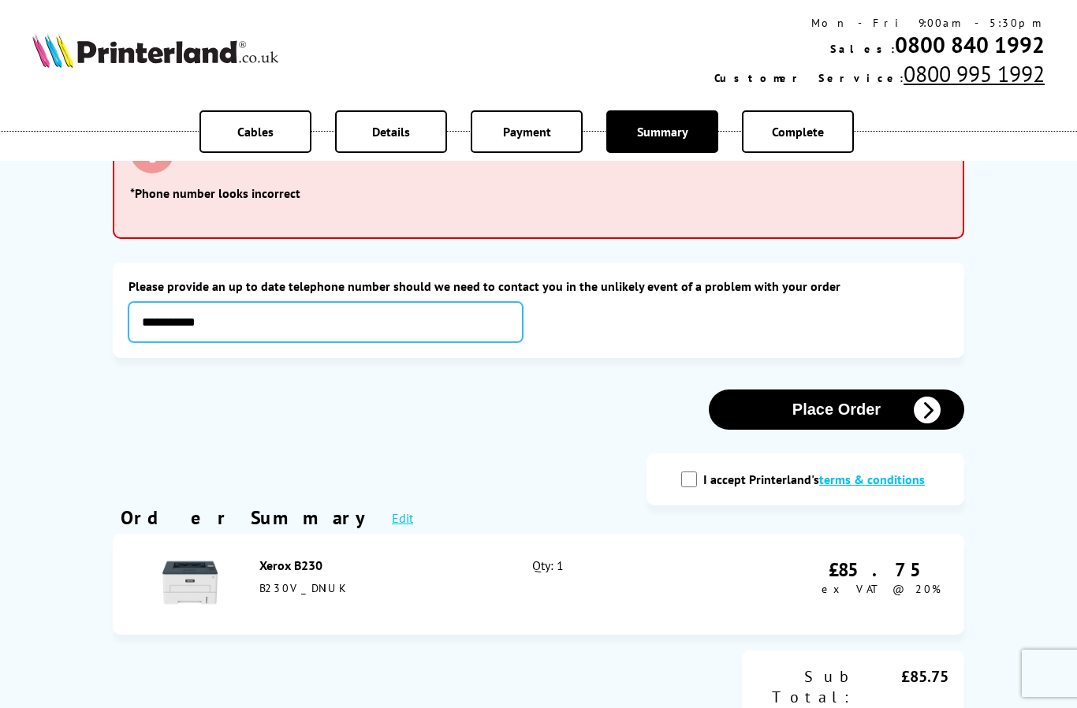
type input "**********"
click at [793, 419] on button "Place Order" at bounding box center [836, 409] width 255 height 40
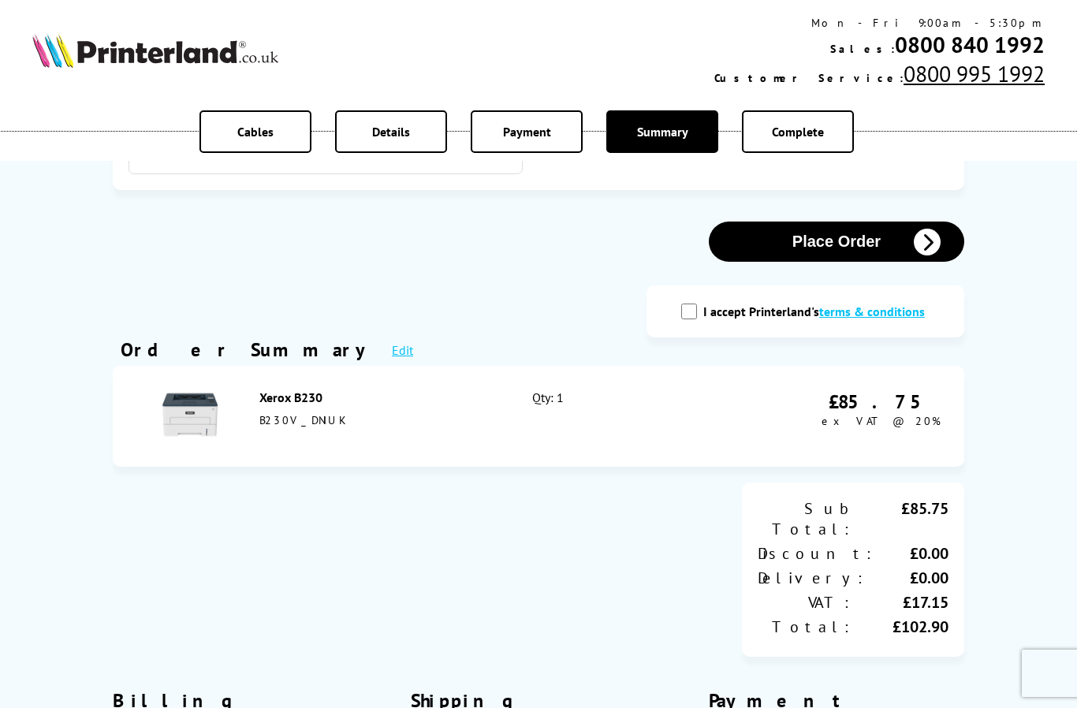
scroll to position [241, 0]
click at [697, 320] on input "I accept Printerland's terms & conditions" at bounding box center [689, 312] width 16 height 16
checkbox input "true"
click at [870, 320] on link "terms & conditions" at bounding box center [872, 312] width 106 height 16
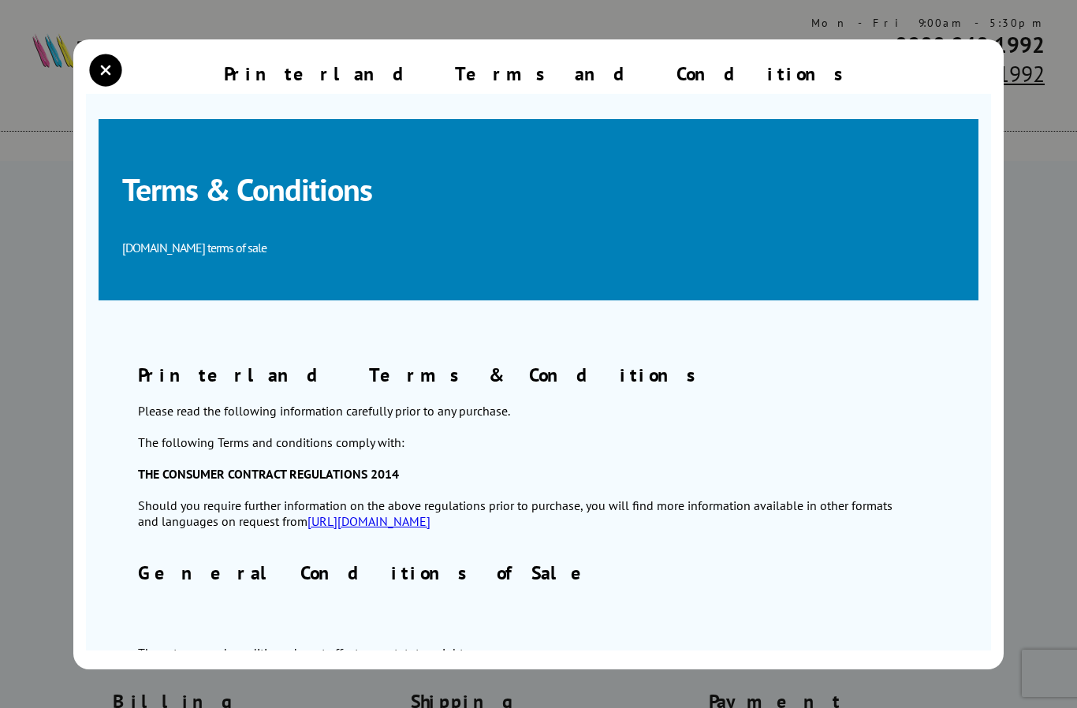
scroll to position [0, 0]
click at [97, 54] on icon "close modal" at bounding box center [106, 70] width 32 height 32
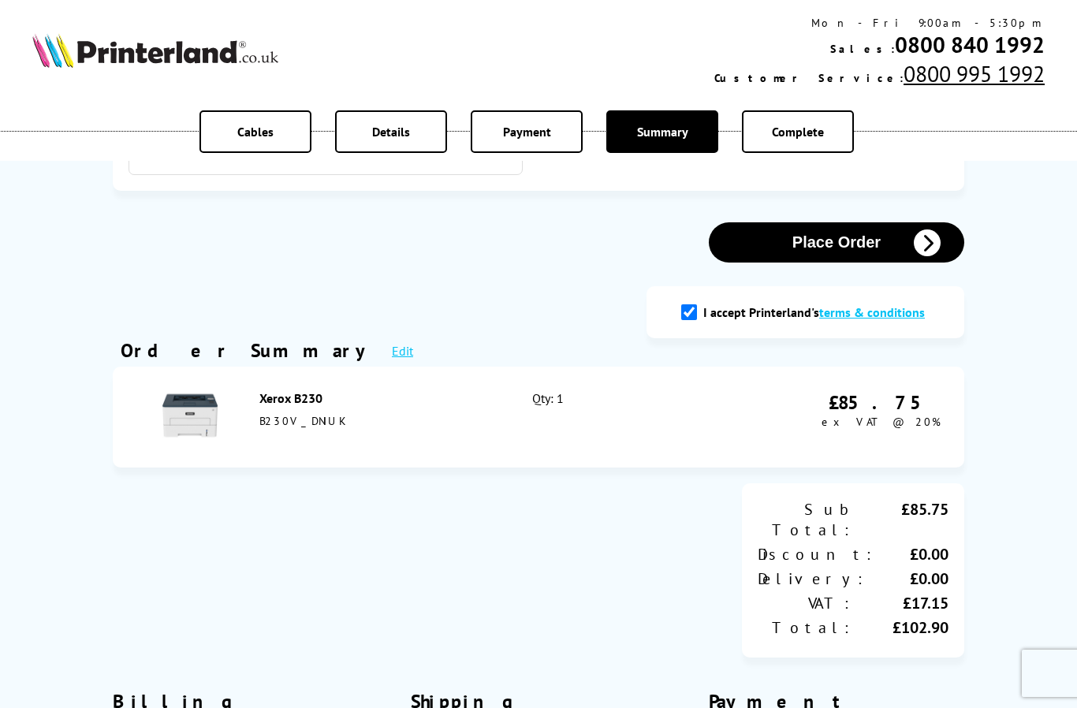
click at [876, 329] on div "I accept Printerland's terms & conditions" at bounding box center [805, 312] width 318 height 52
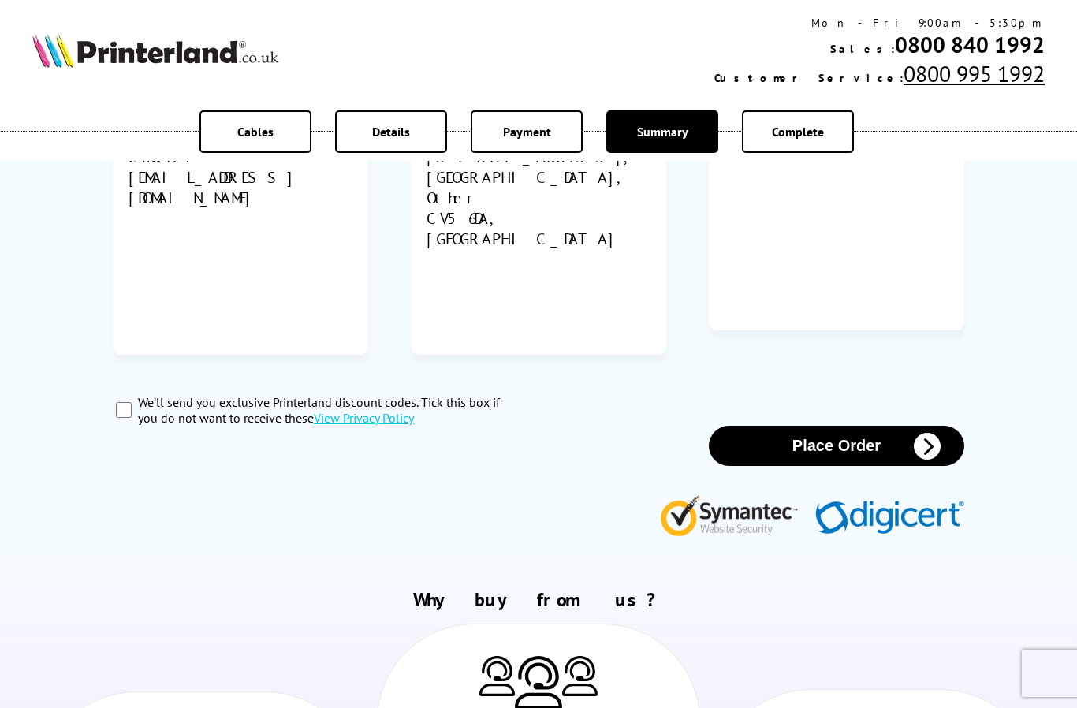
scroll to position [958, 0]
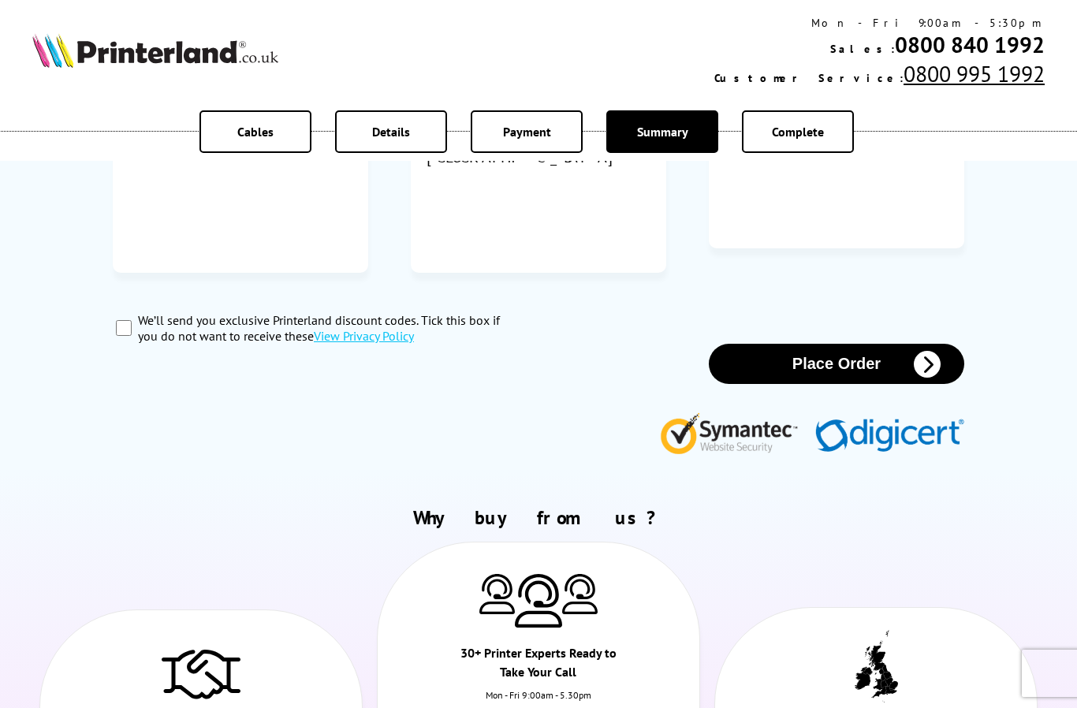
click at [804, 344] on button "Place Order" at bounding box center [836, 364] width 255 height 40
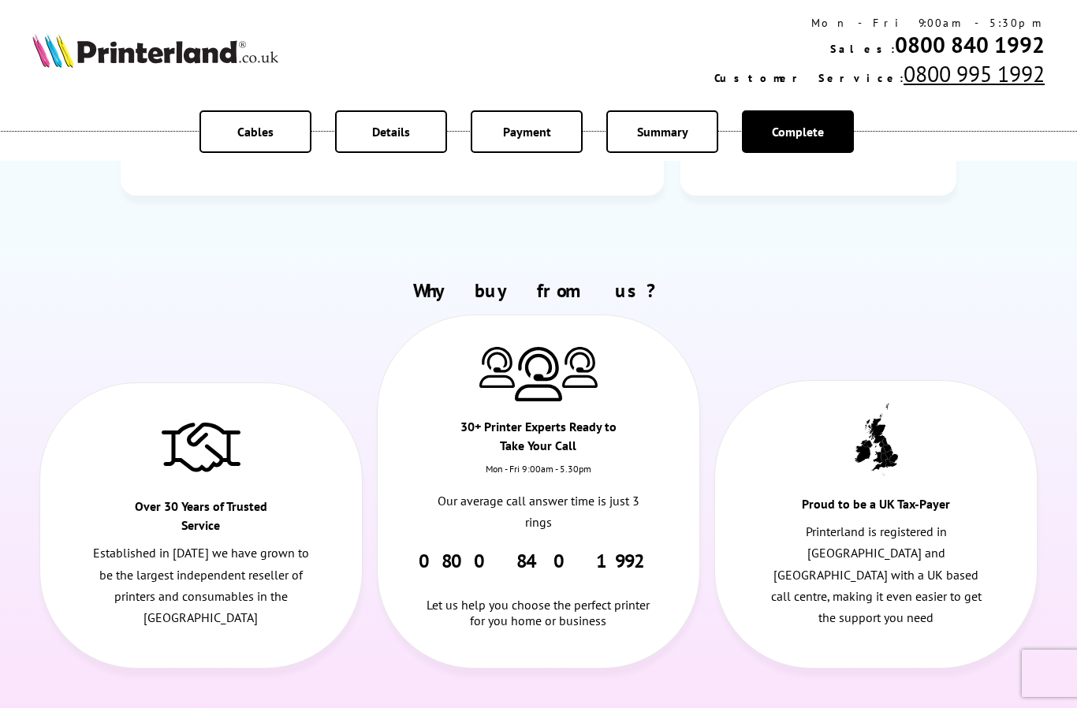
scroll to position [500, 0]
click at [125, 393] on ul "Over 30 Years of Trusted Service Established in [DATE] we have grown to be the …" at bounding box center [538, 502] width 1012 height 374
